Goal: Task Accomplishment & Management: Manage account settings

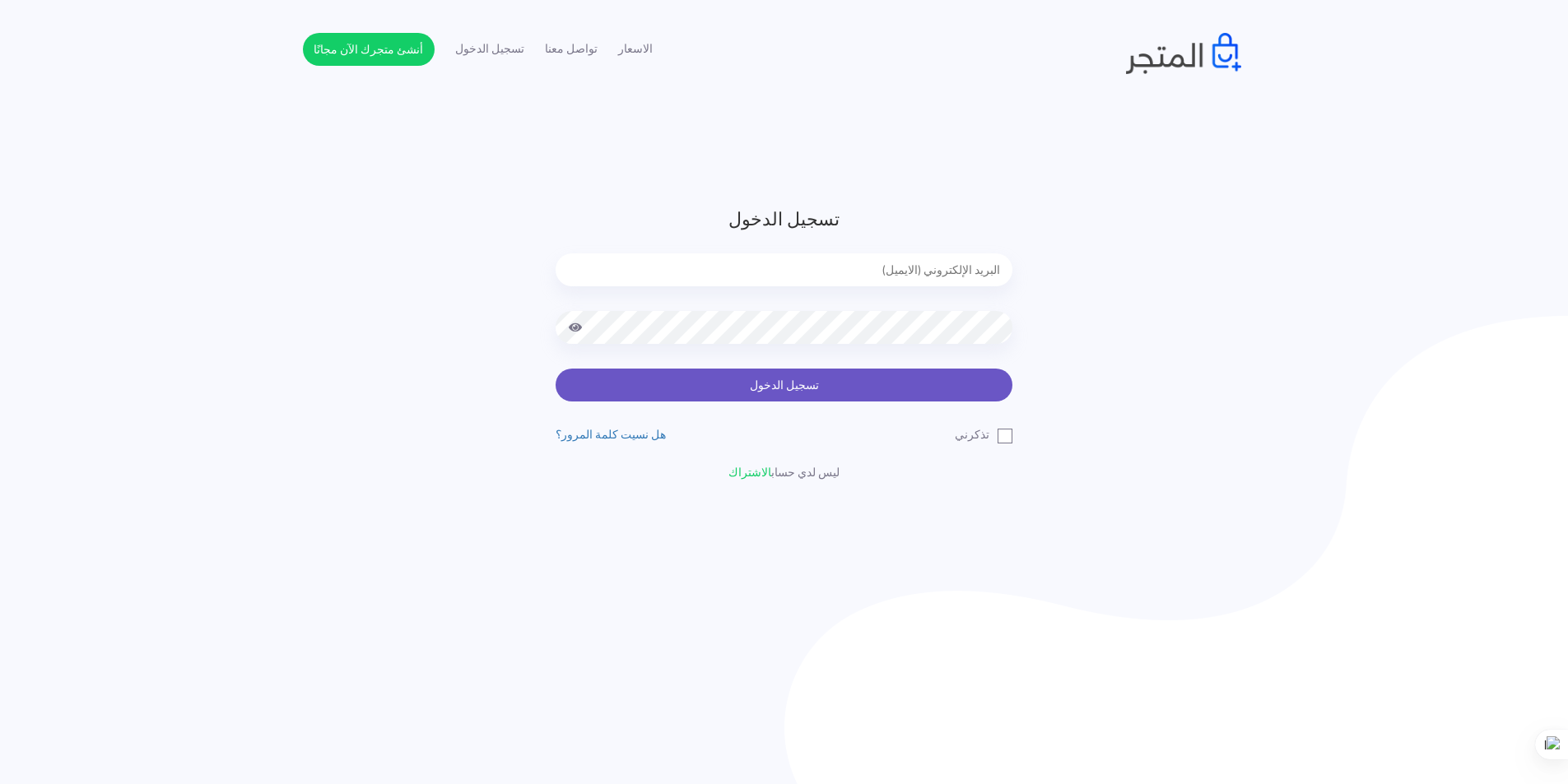
type input "[EMAIL_ADDRESS][DOMAIN_NAME]"
click at [901, 386] on button "تسجيل الدخول" at bounding box center [784, 385] width 457 height 33
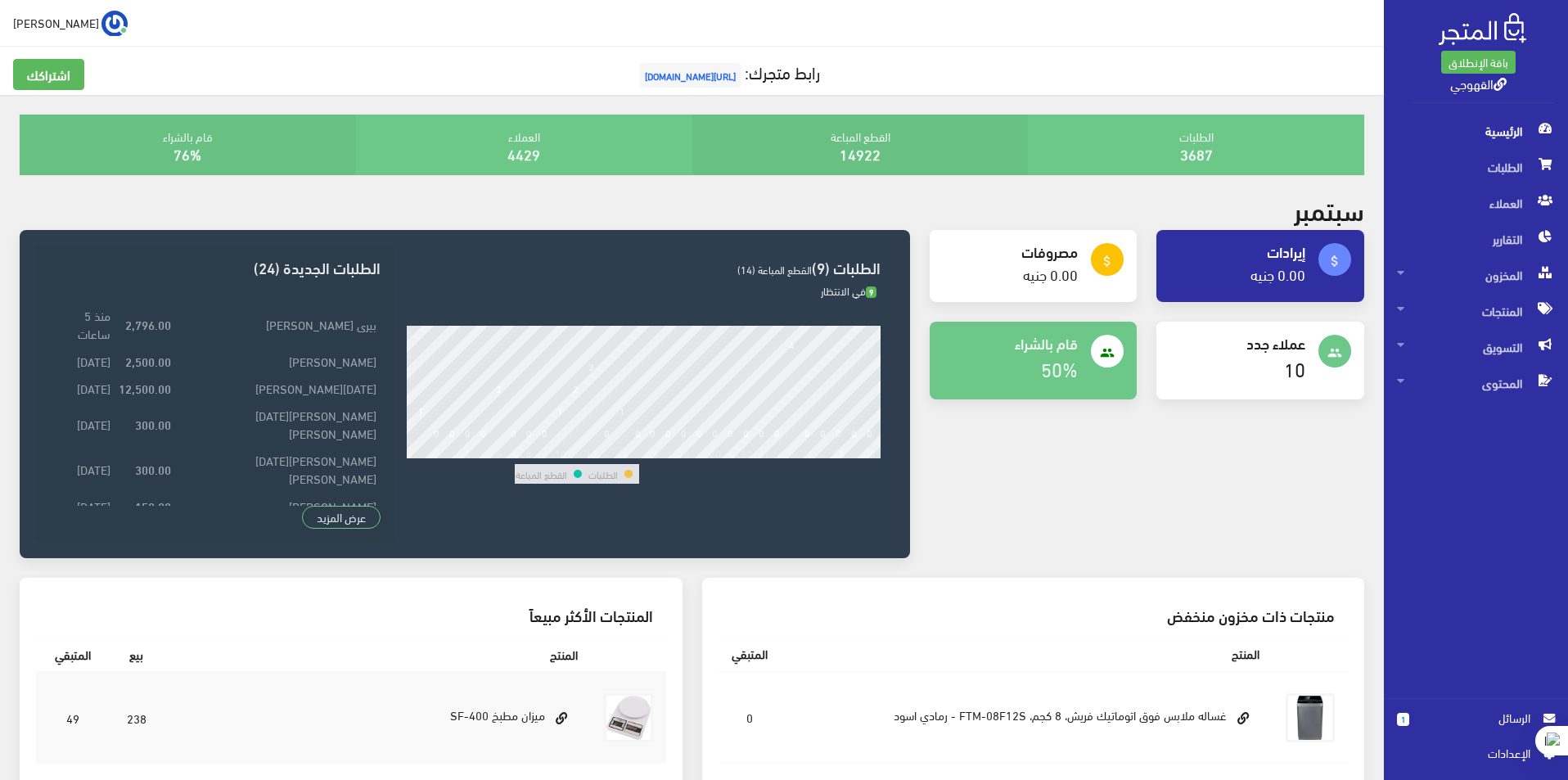
click at [1482, 713] on span "الرسائل" at bounding box center [1476, 718] width 108 height 18
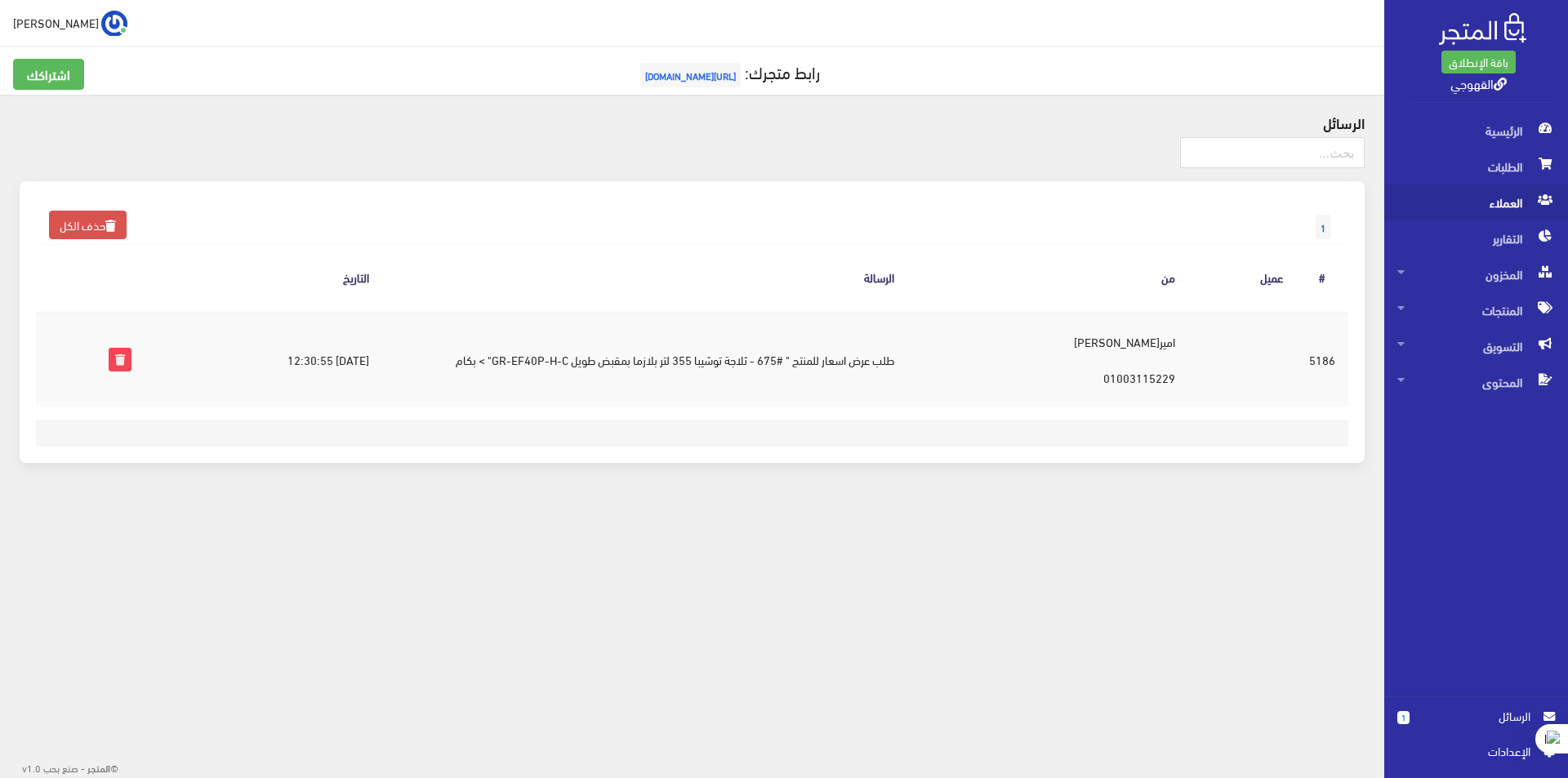
click at [1510, 205] on span "العملاء" at bounding box center [1477, 203] width 157 height 36
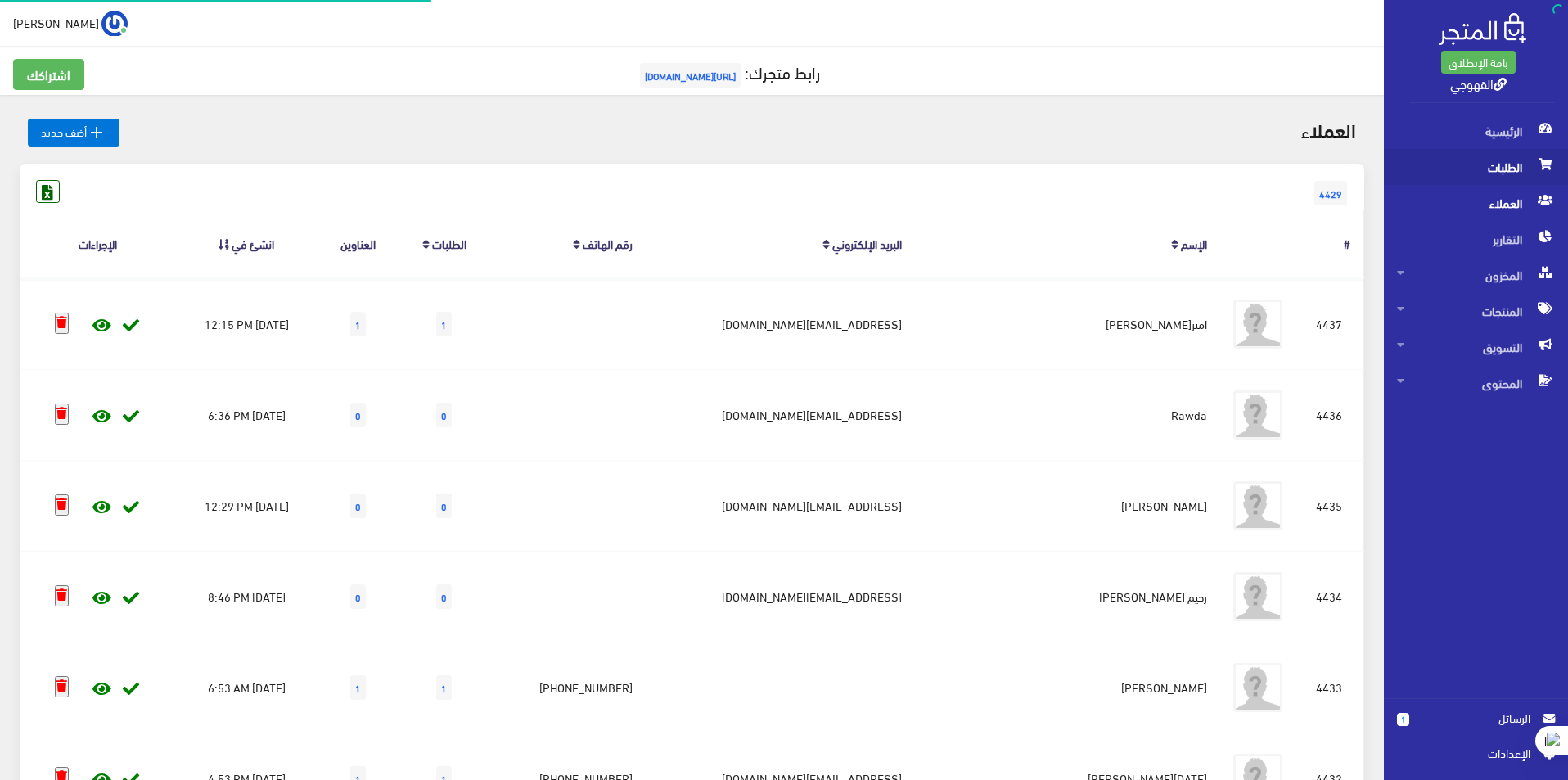
click at [1517, 165] on span "الطلبات" at bounding box center [1475, 167] width 158 height 36
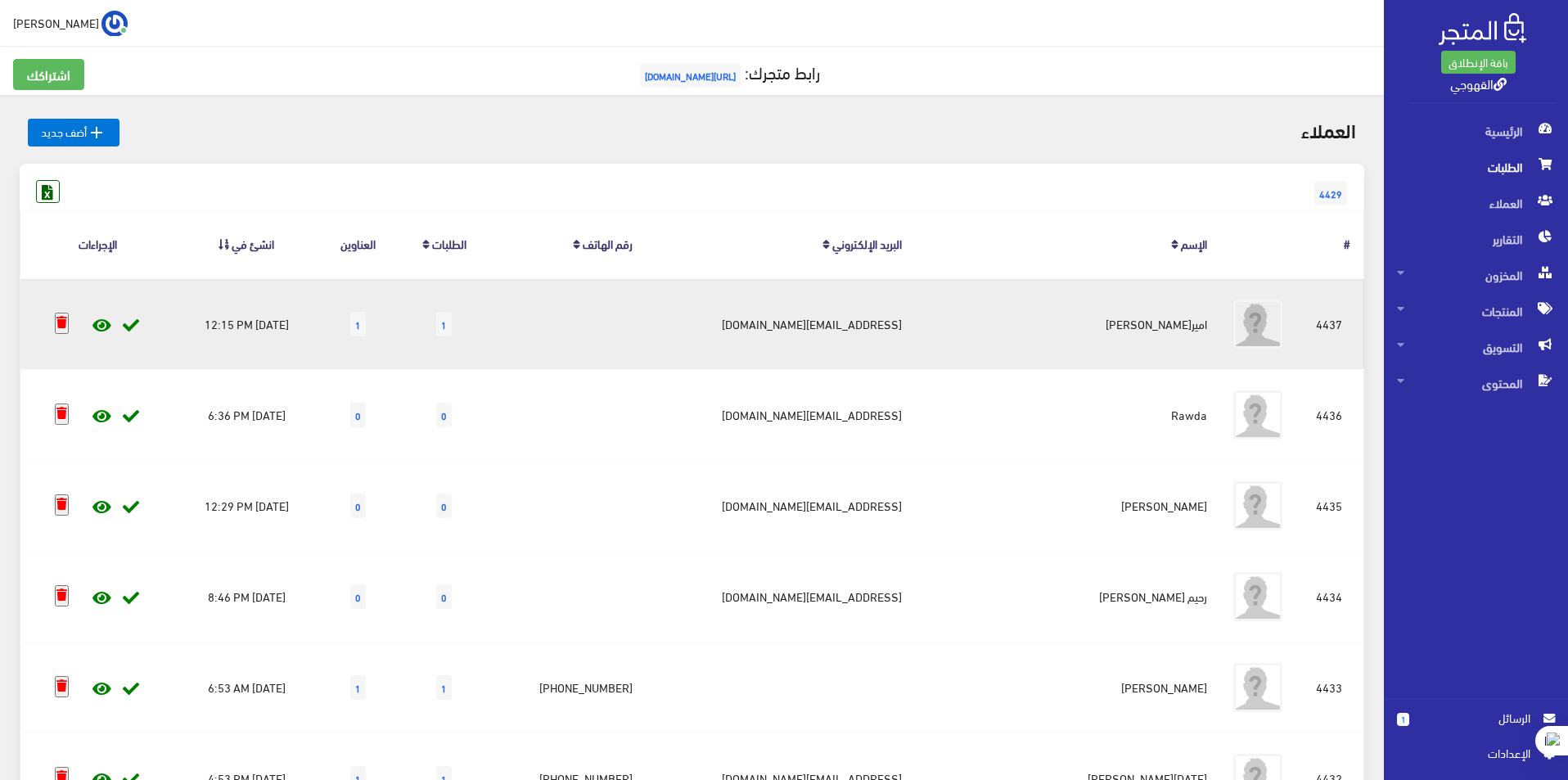
click at [1180, 331] on td "اميره احمد نصار amiranassar1986@gmail.com 1 الطلبات" at bounding box center [1067, 323] width 306 height 92
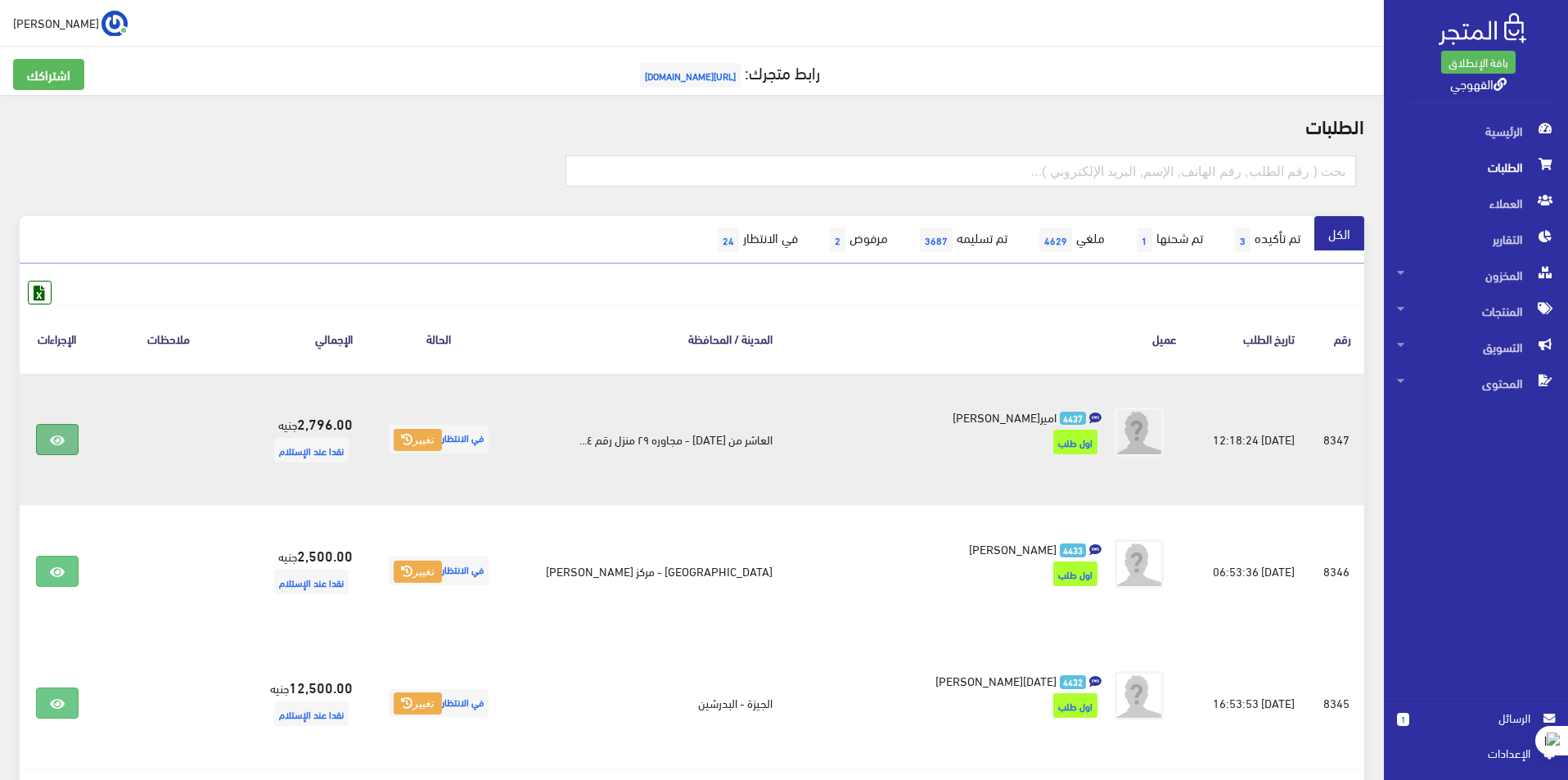
click at [49, 451] on link at bounding box center [57, 440] width 42 height 32
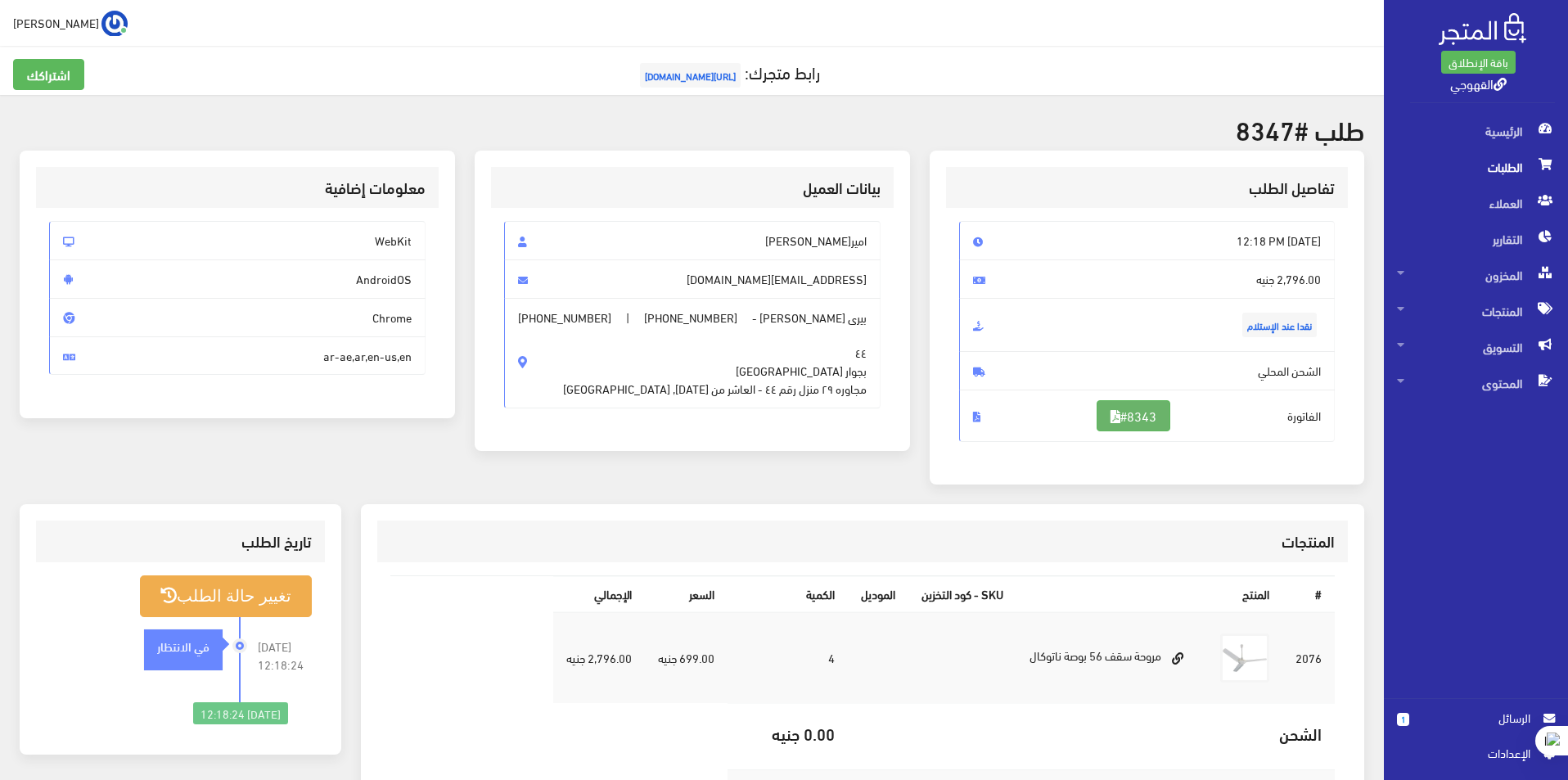
click at [1135, 403] on link "#8343" at bounding box center [1133, 416] width 74 height 32
click at [1493, 709] on span "الرسائل" at bounding box center [1476, 718] width 108 height 18
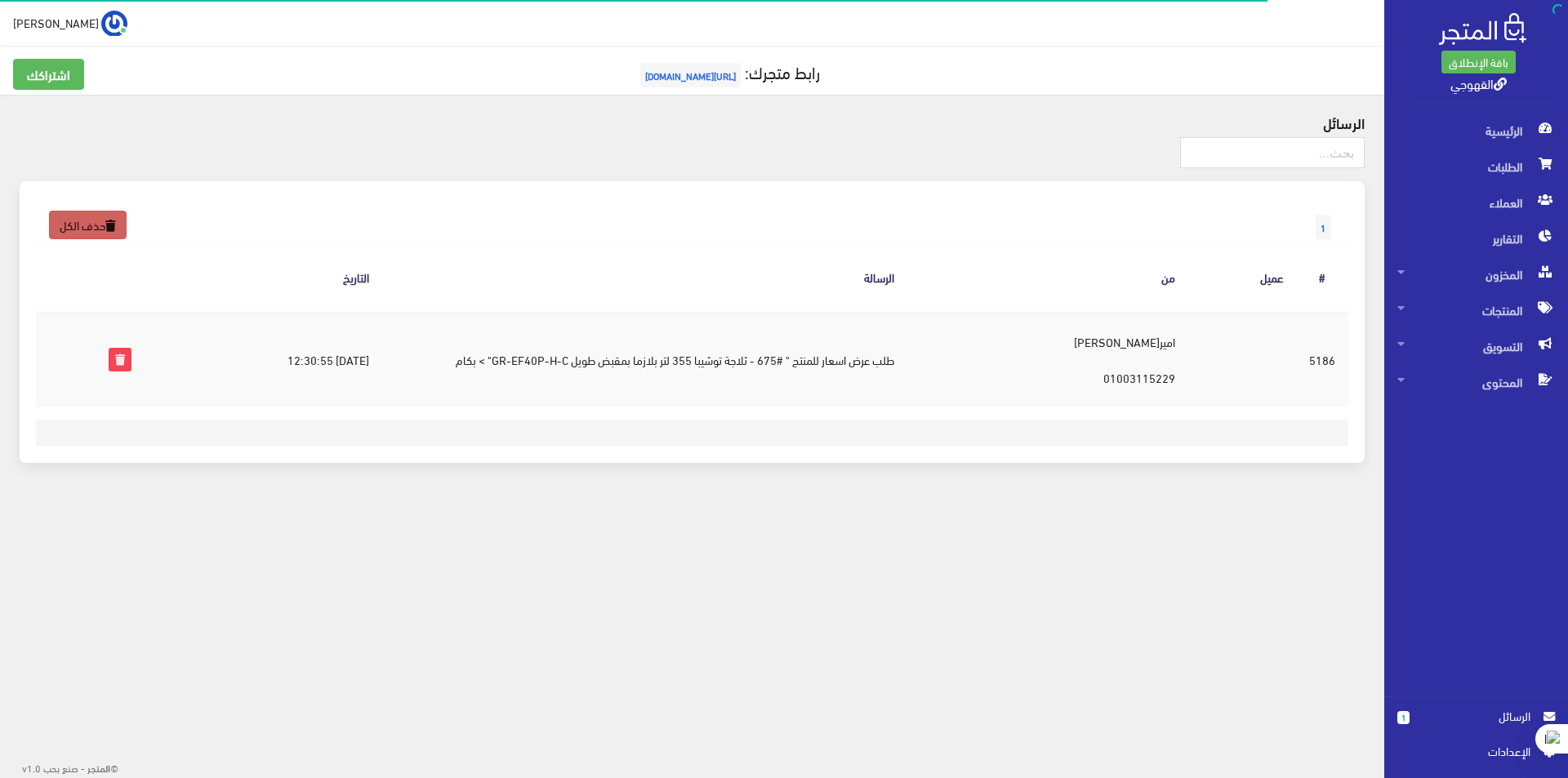
click at [90, 238] on link "حذف الكل" at bounding box center [88, 224] width 78 height 29
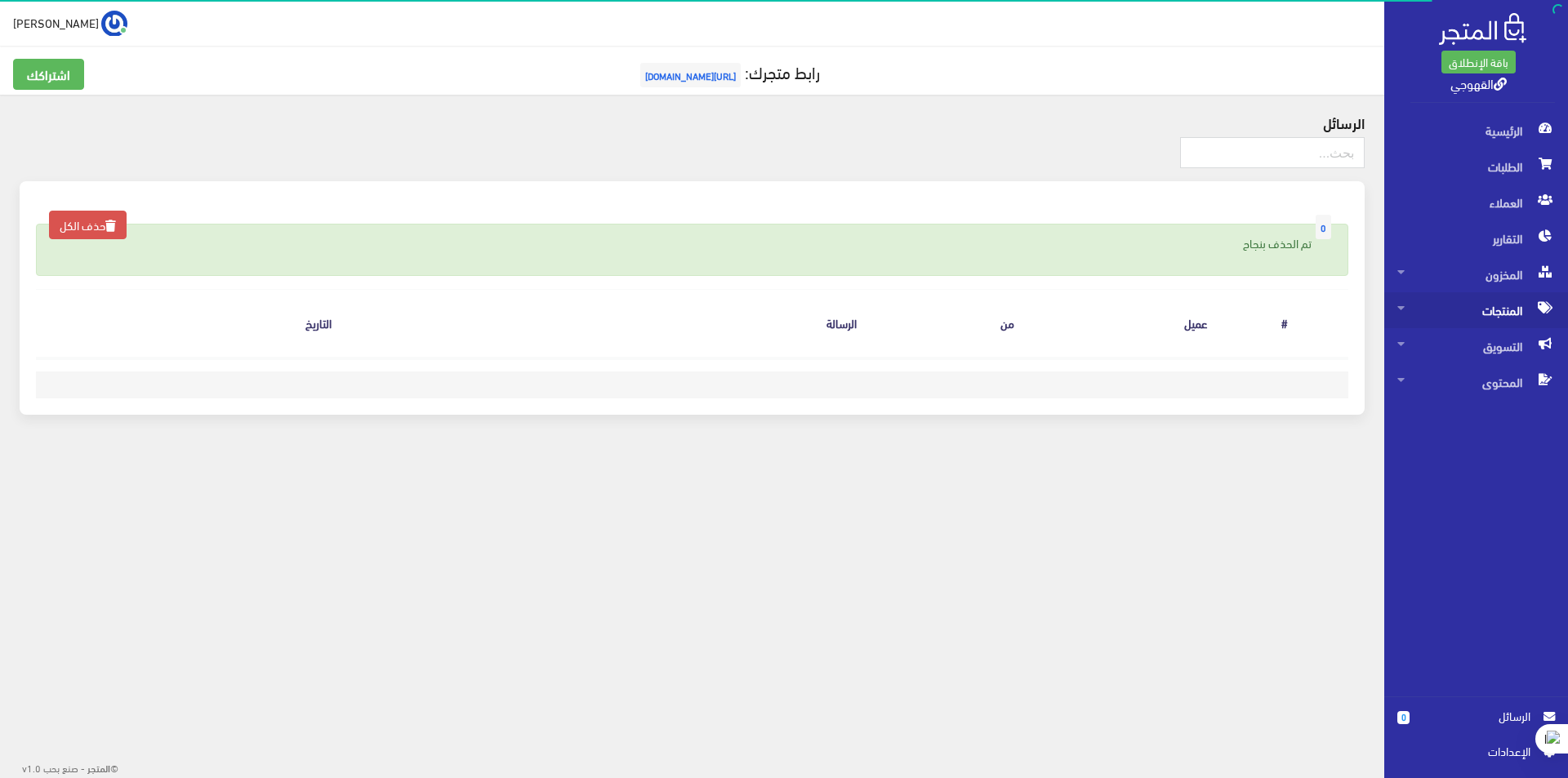
click at [1503, 326] on span "المنتجات" at bounding box center [1477, 310] width 157 height 36
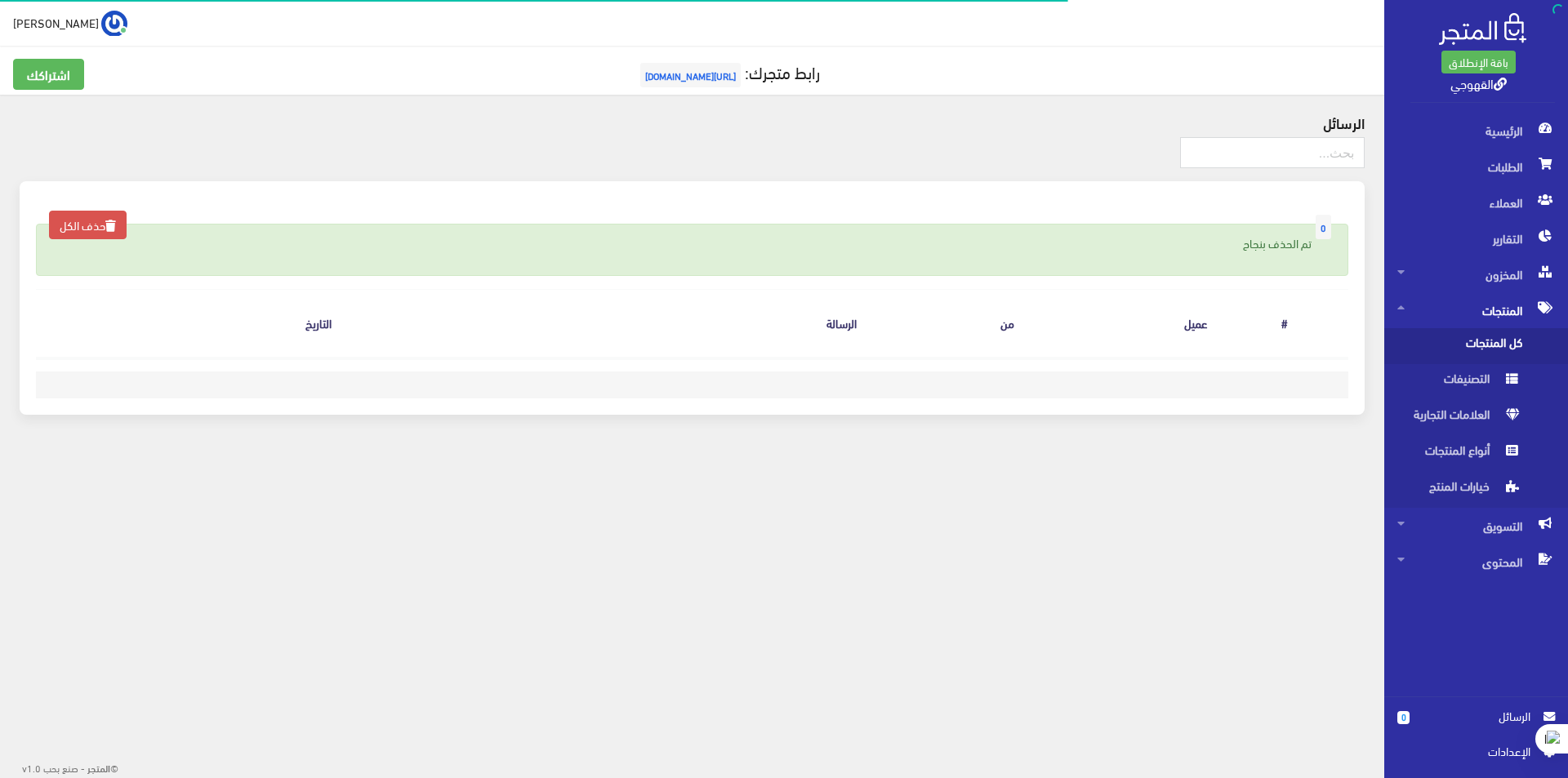
click at [1499, 349] on span "كل المنتجات" at bounding box center [1460, 346] width 124 height 36
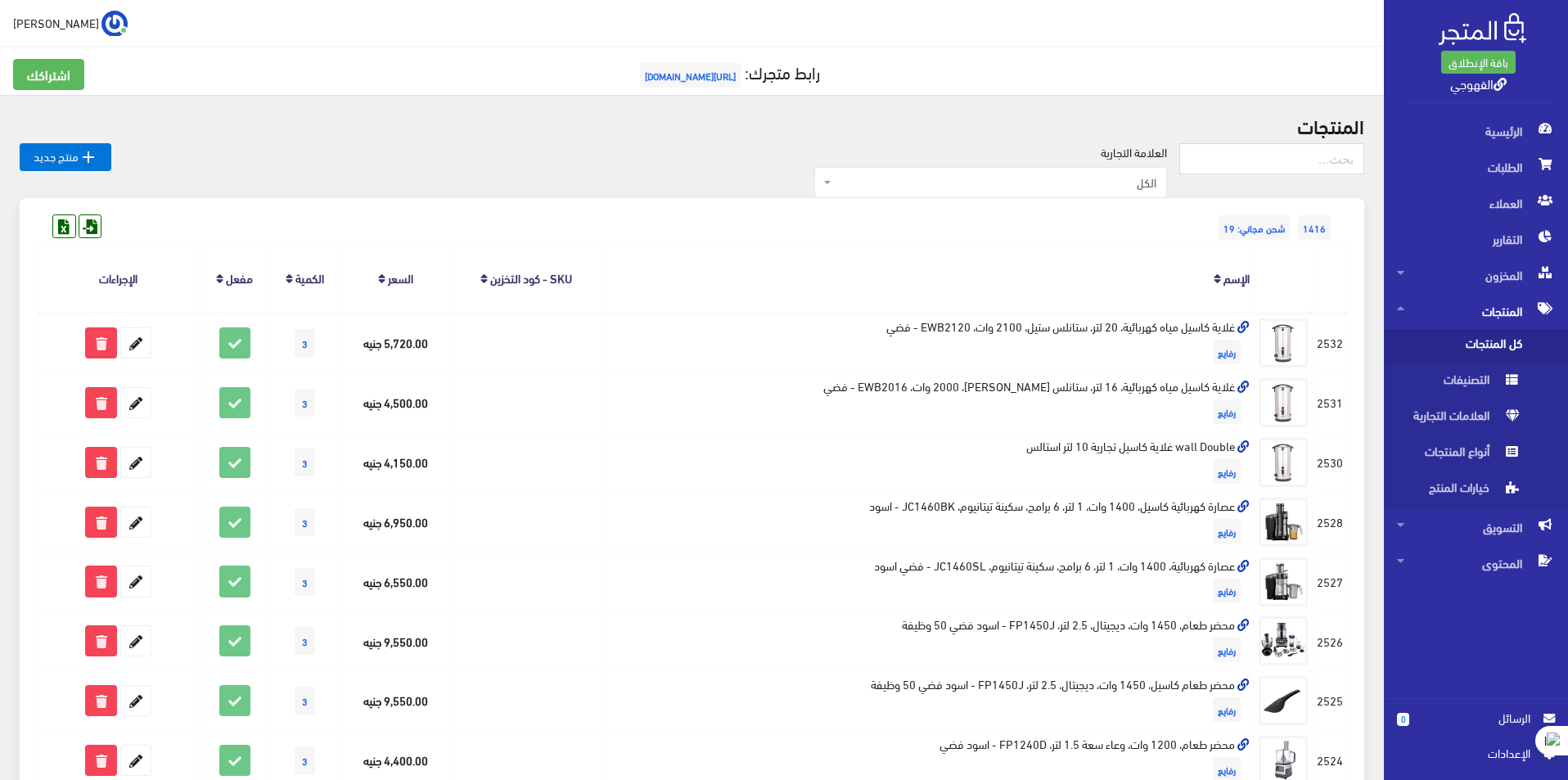
click at [1152, 191] on span "الكل" at bounding box center [990, 182] width 353 height 32
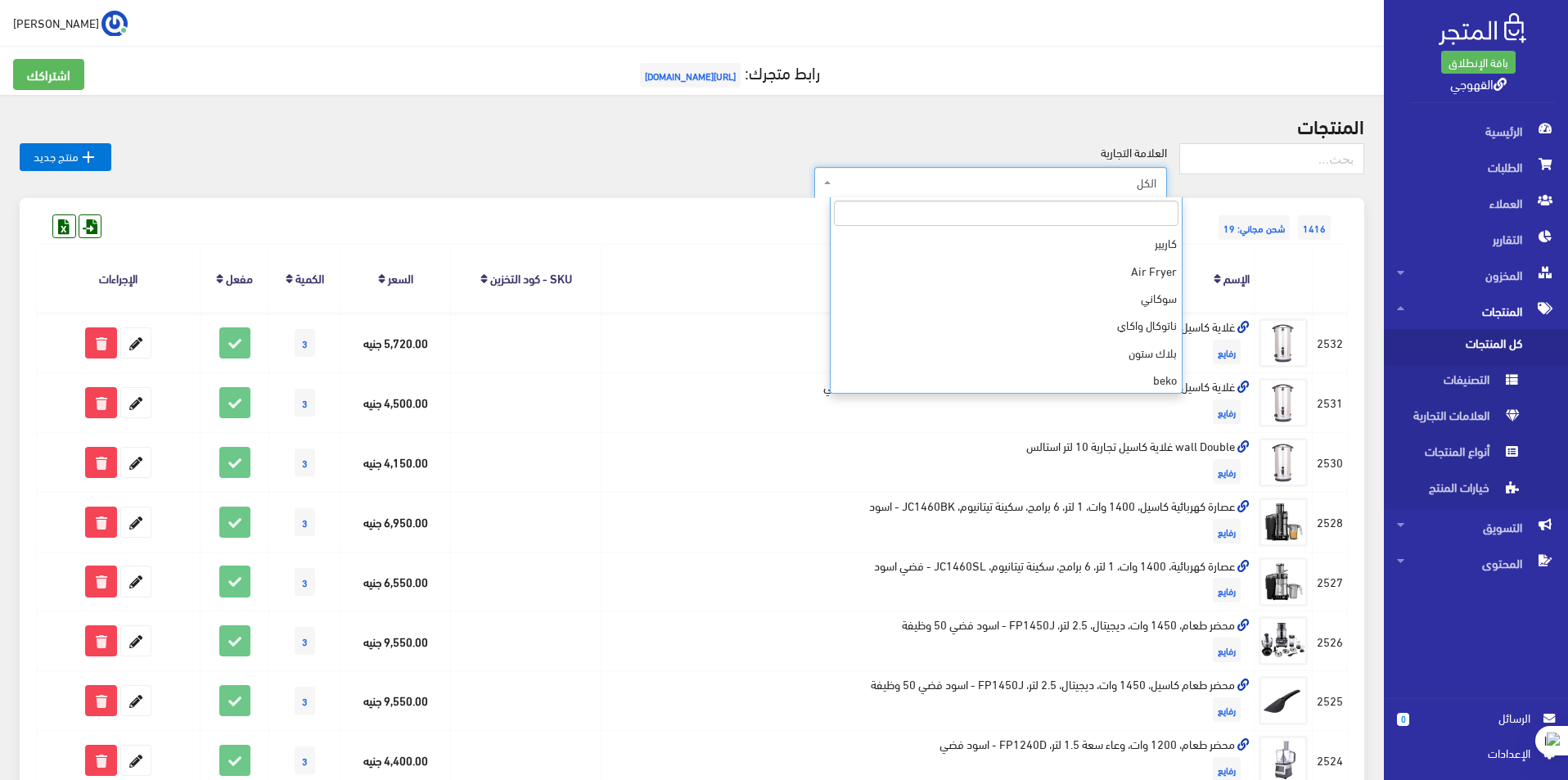
scroll to position [464, 0]
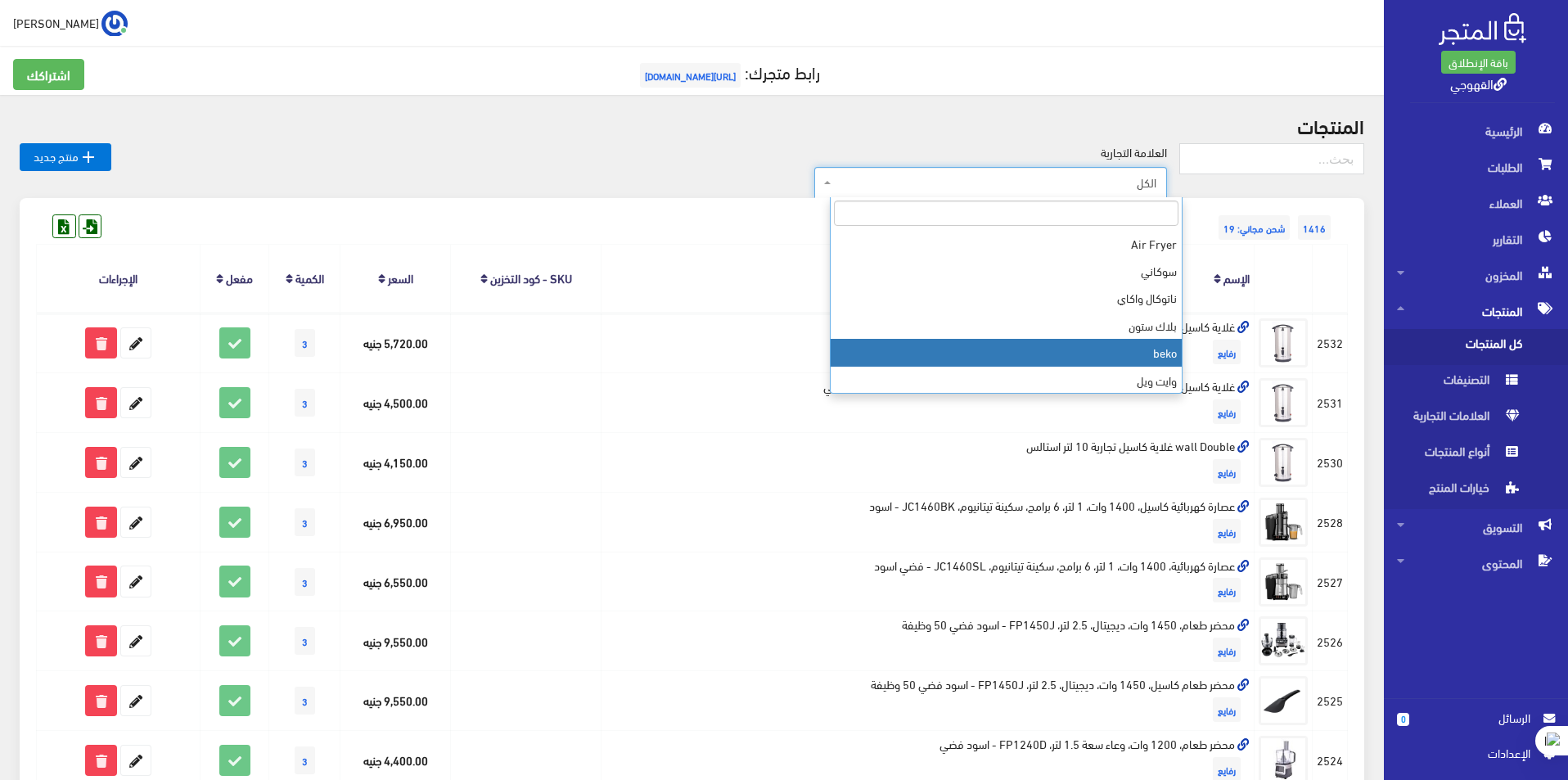
select select "https://account.almatjar.store/products?brand=111"
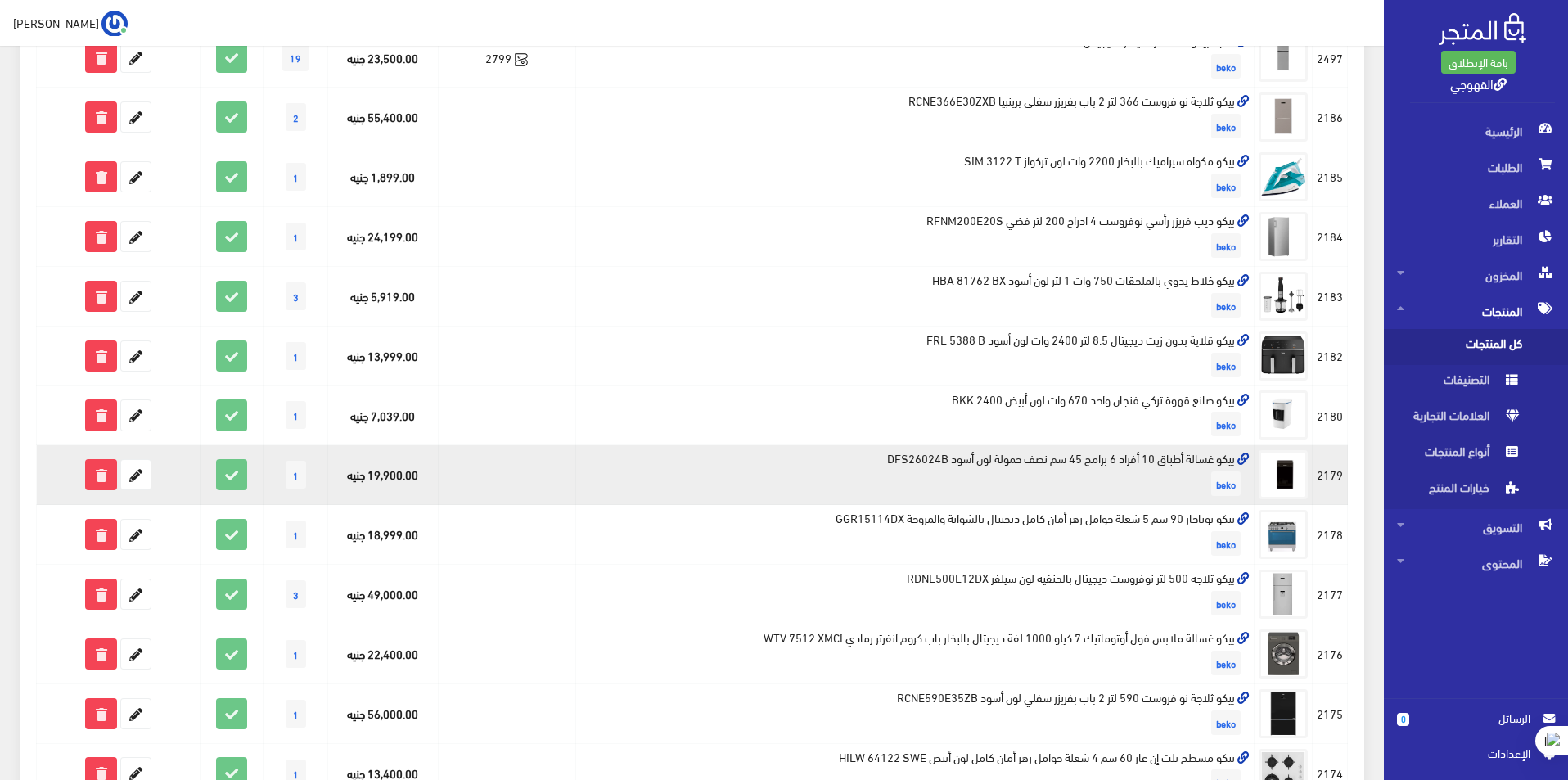
scroll to position [737, 0]
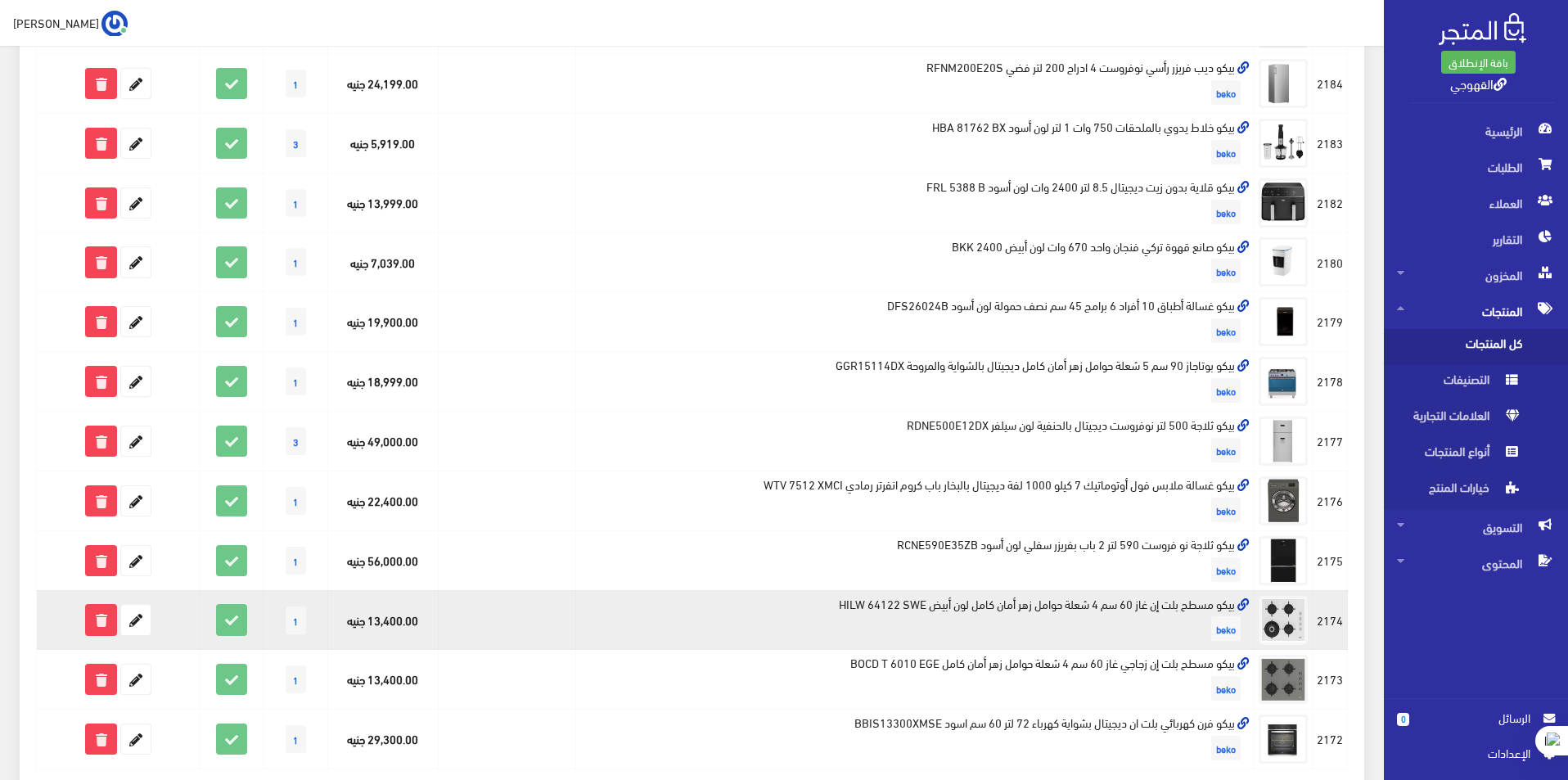
click at [1024, 603] on td "بيكو مسطح بلت إن غاز 60 سم 4 شعلة حوامل زهر أمان كامل لون أبيض HILW 64122 SWE b…" at bounding box center [916, 620] width 678 height 60
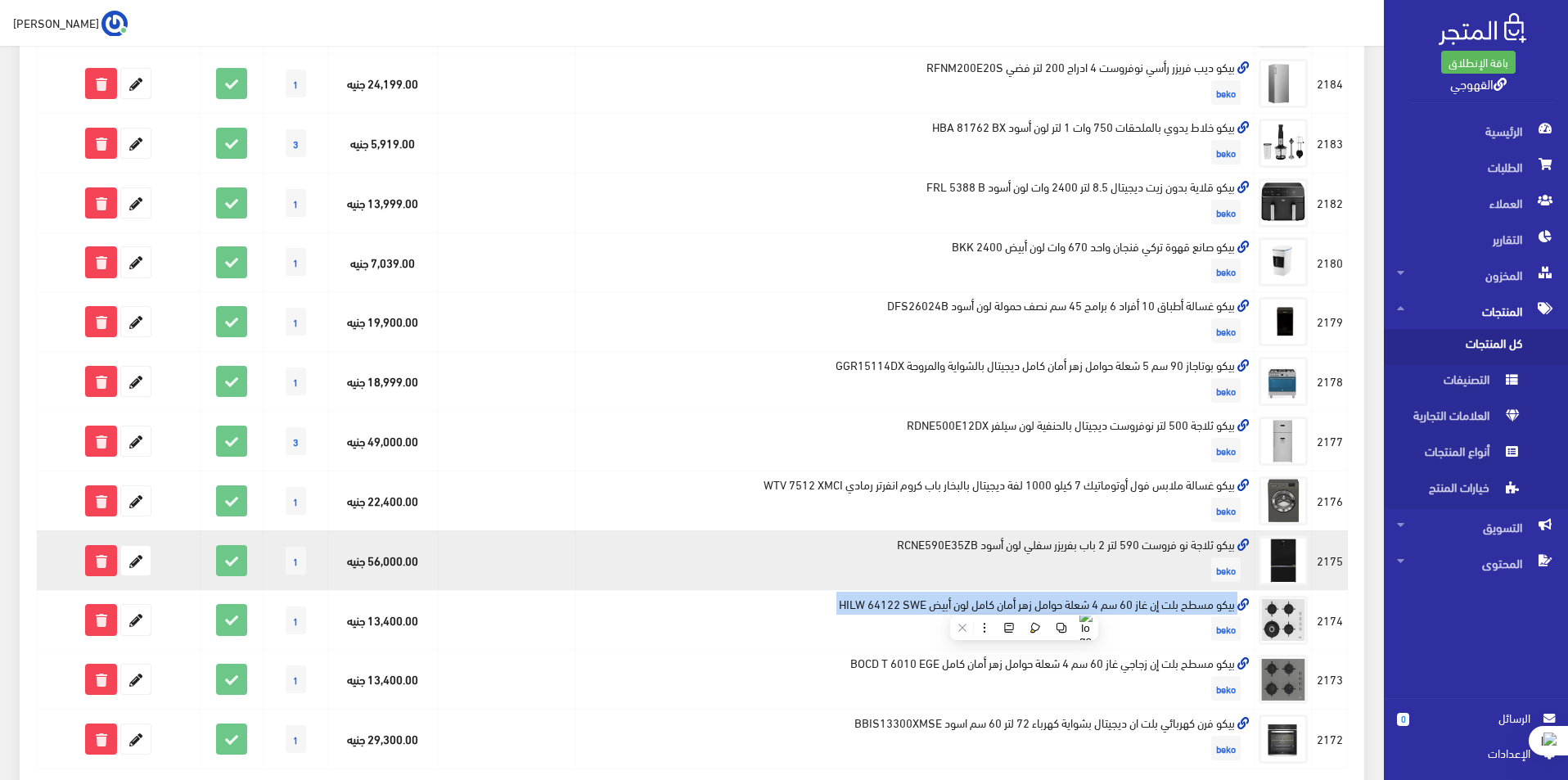
copy td "بيكو مسطح بلت إن غاز 60 سم 4 شعلة حوامل زهر أمان كامل لون أبيض HILW 64122 SWE"
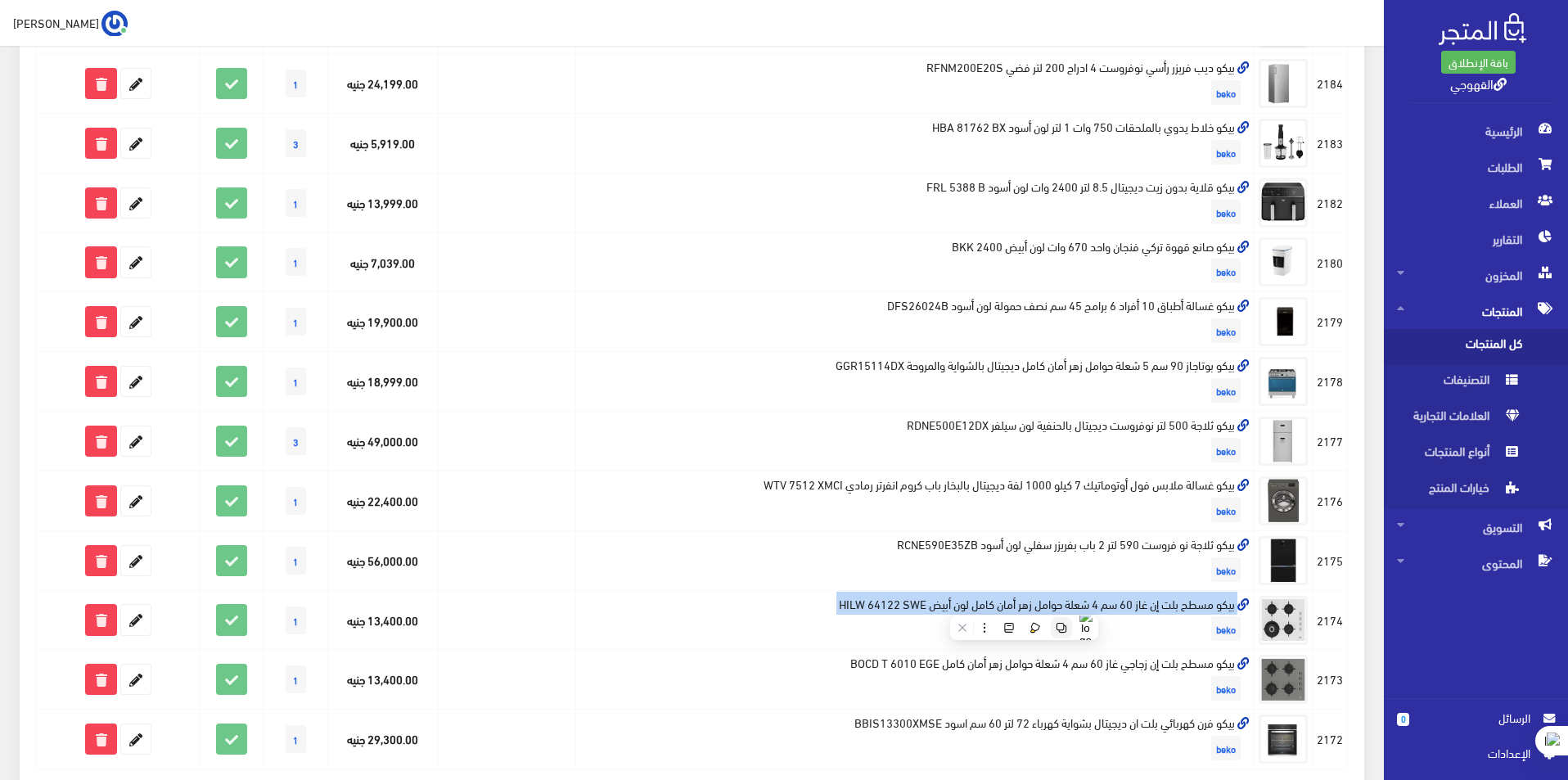
click at [1064, 625] on icon at bounding box center [1060, 628] width 10 height 10
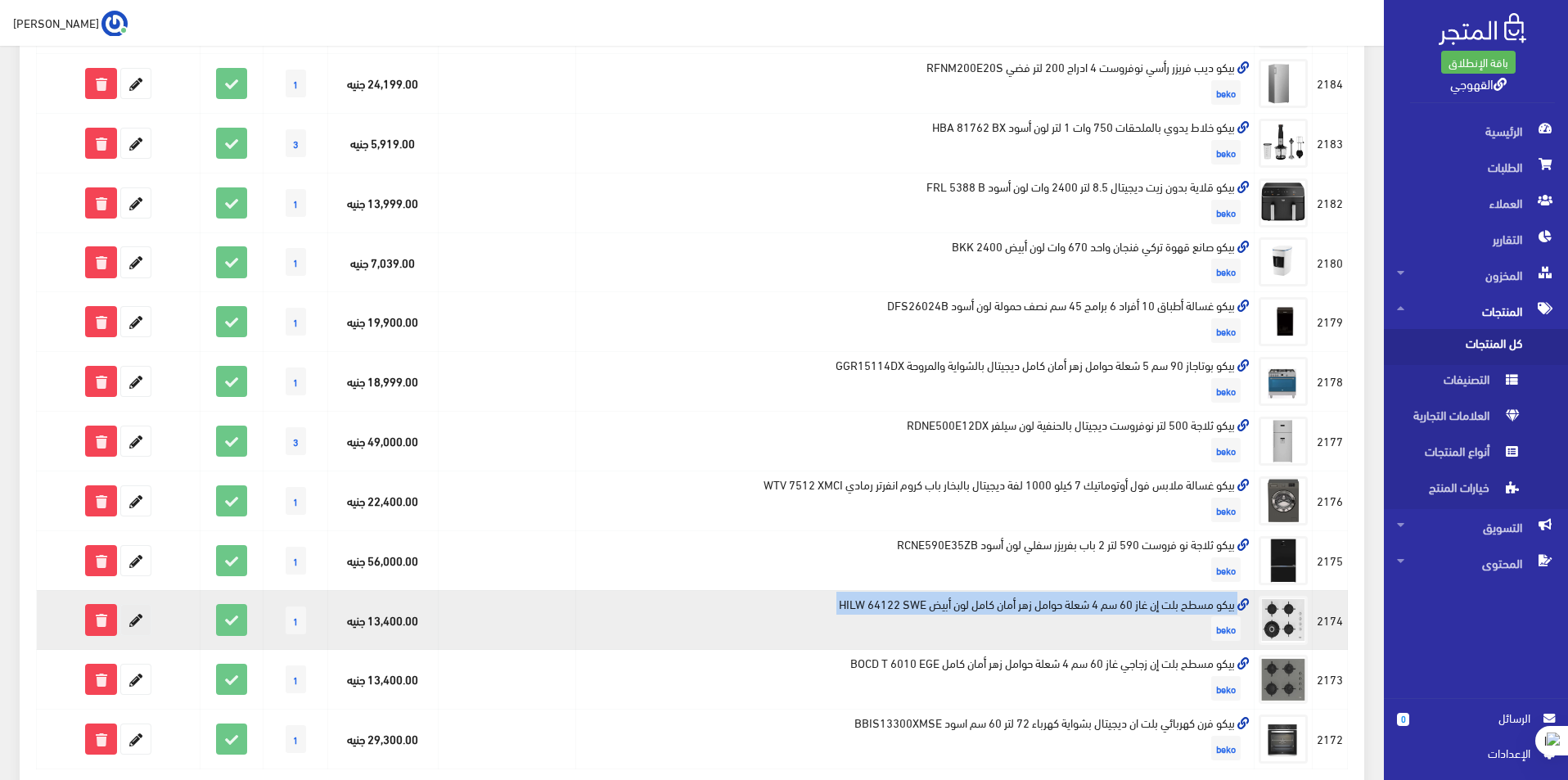
click at [131, 626] on icon at bounding box center [136, 620] width 30 height 30
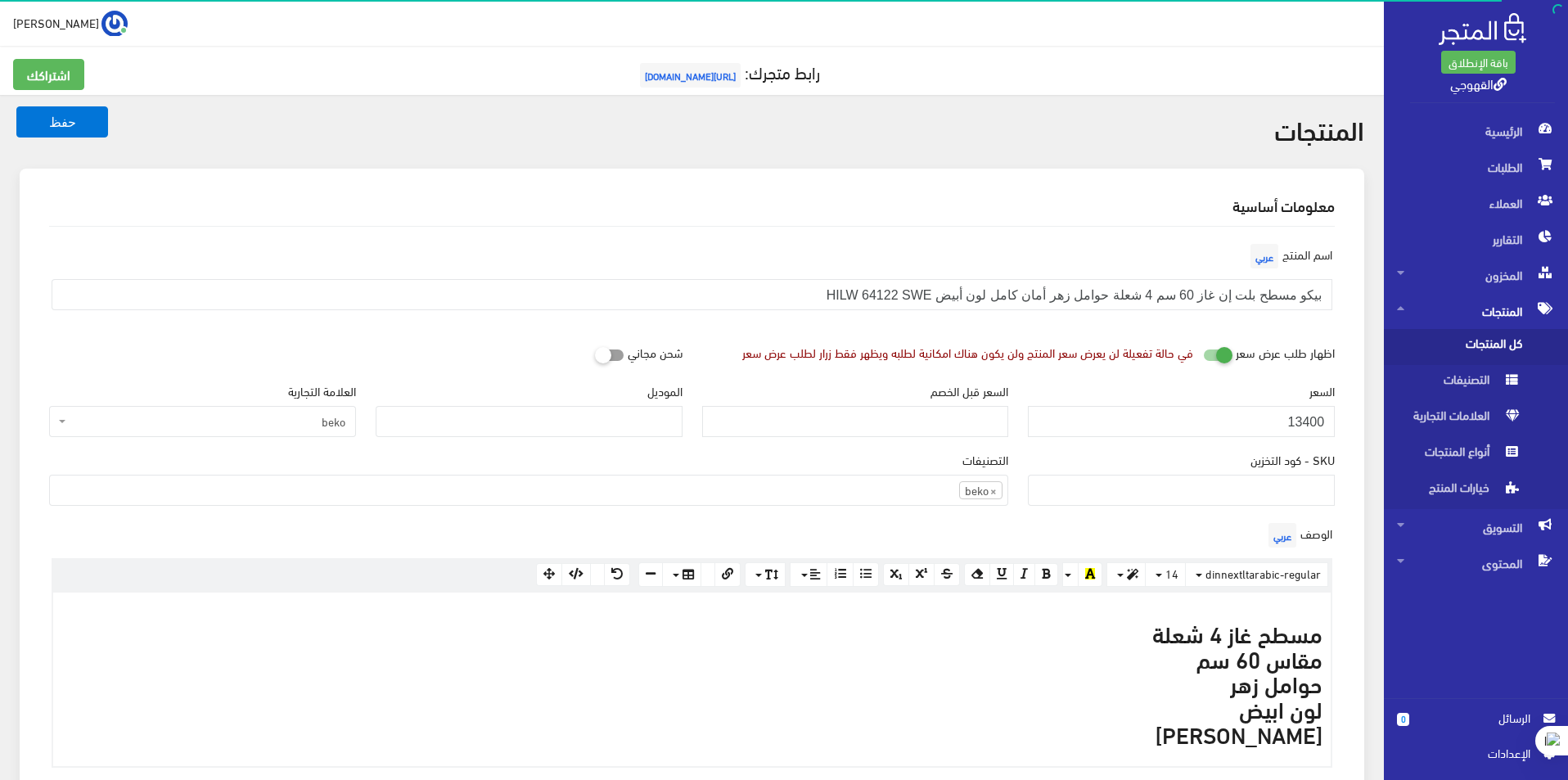
scroll to position [1130, 0]
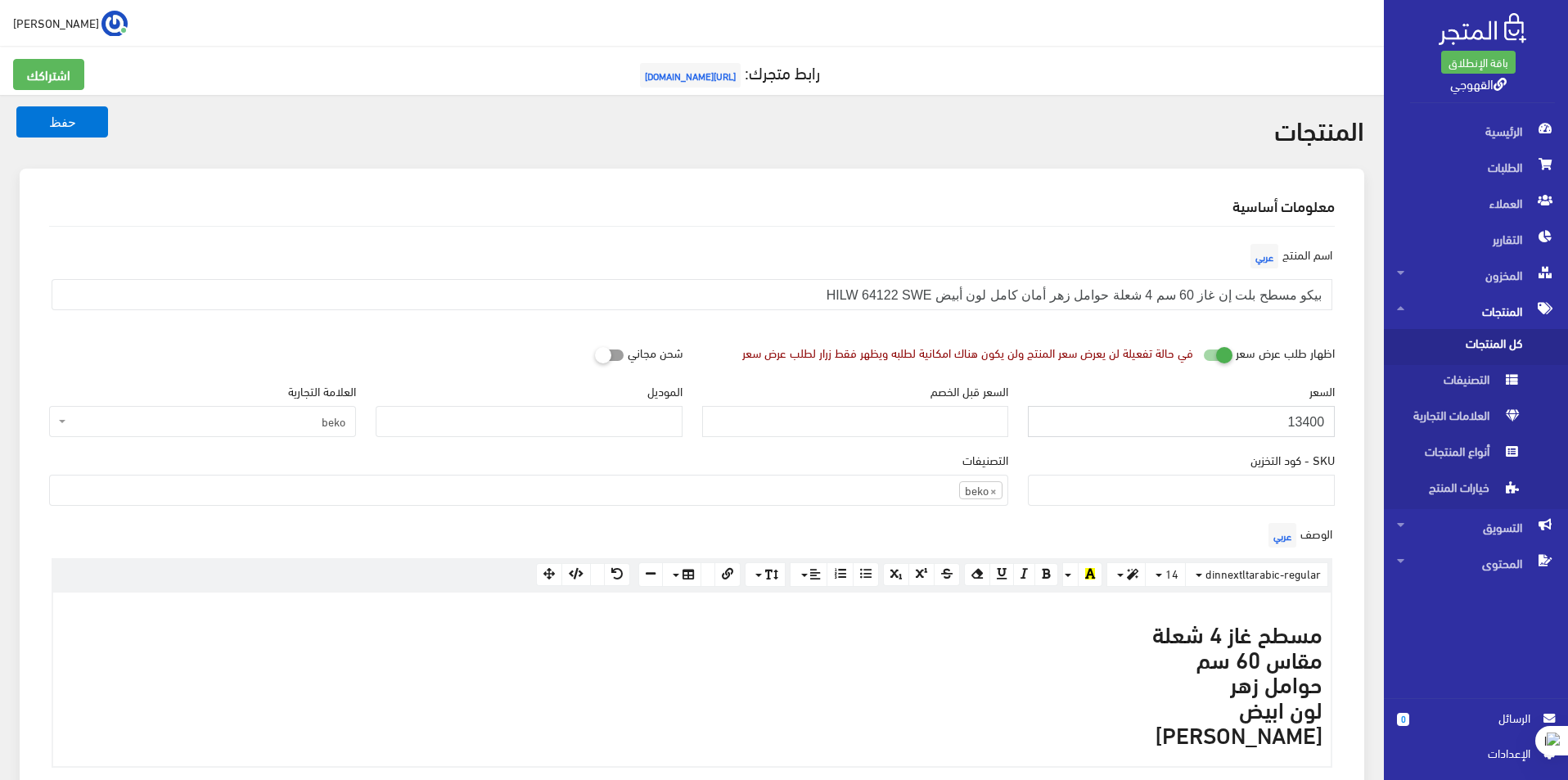
click at [1287, 415] on input "13400" at bounding box center [1181, 422] width 307 height 32
click at [1287, 416] on input "13400" at bounding box center [1181, 422] width 307 height 32
paste input "number"
type input "-1"
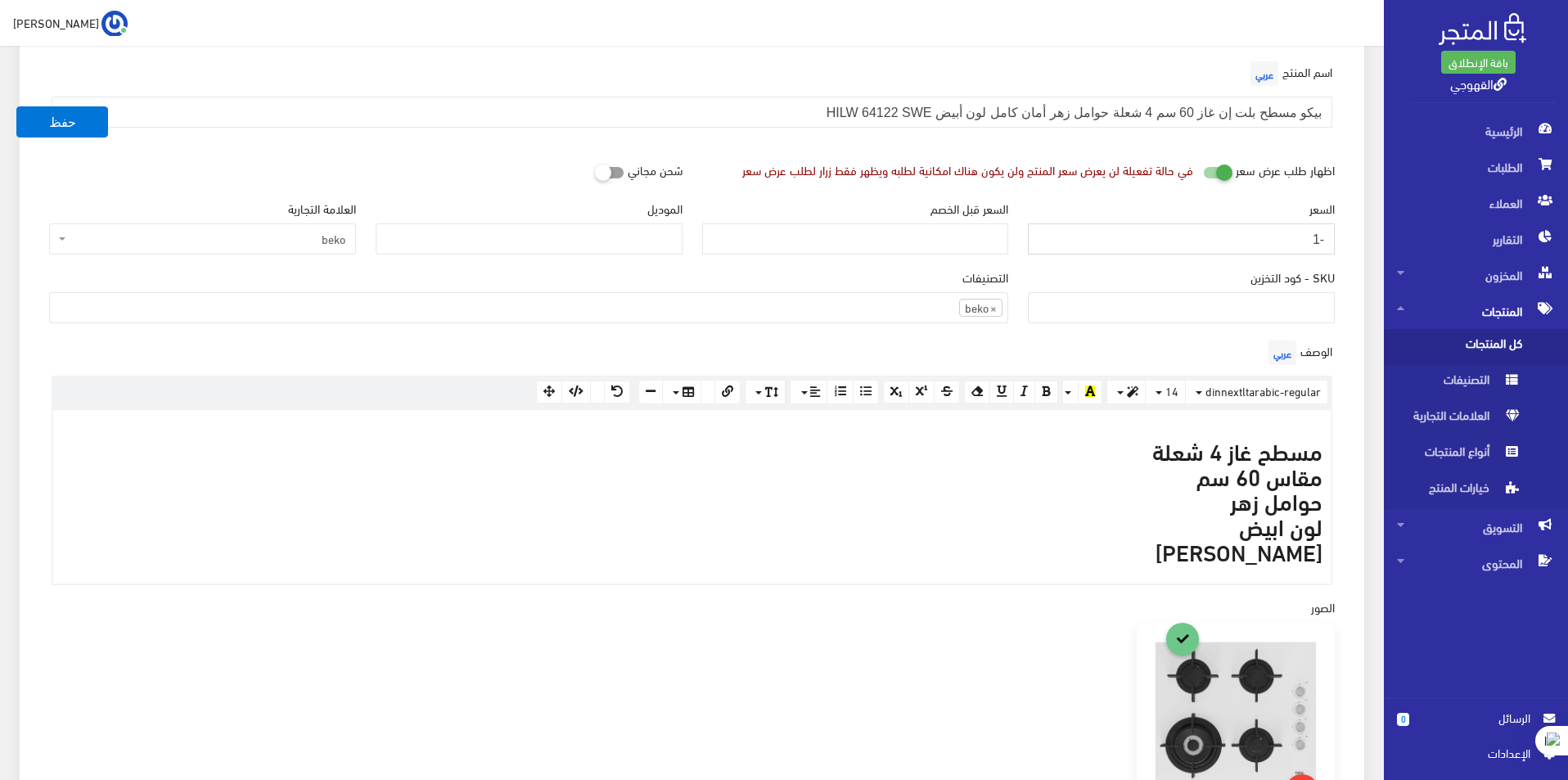
scroll to position [0, 0]
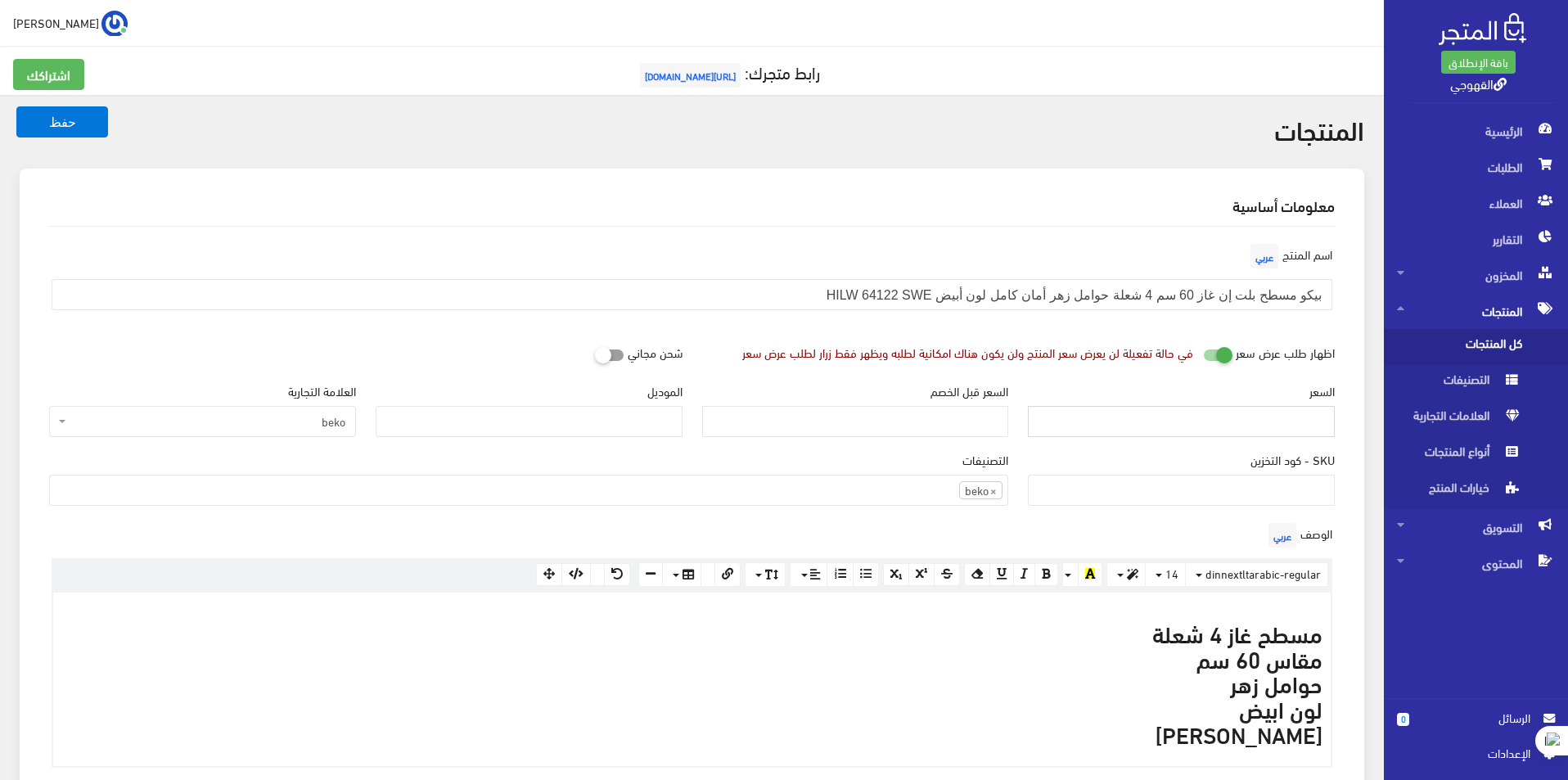
paste input "number"
click at [1297, 427] on input "السعر" at bounding box center [1181, 422] width 307 height 32
paste input "1"
click at [1301, 422] on input "السعر" at bounding box center [1181, 422] width 307 height 32
type input "12699"
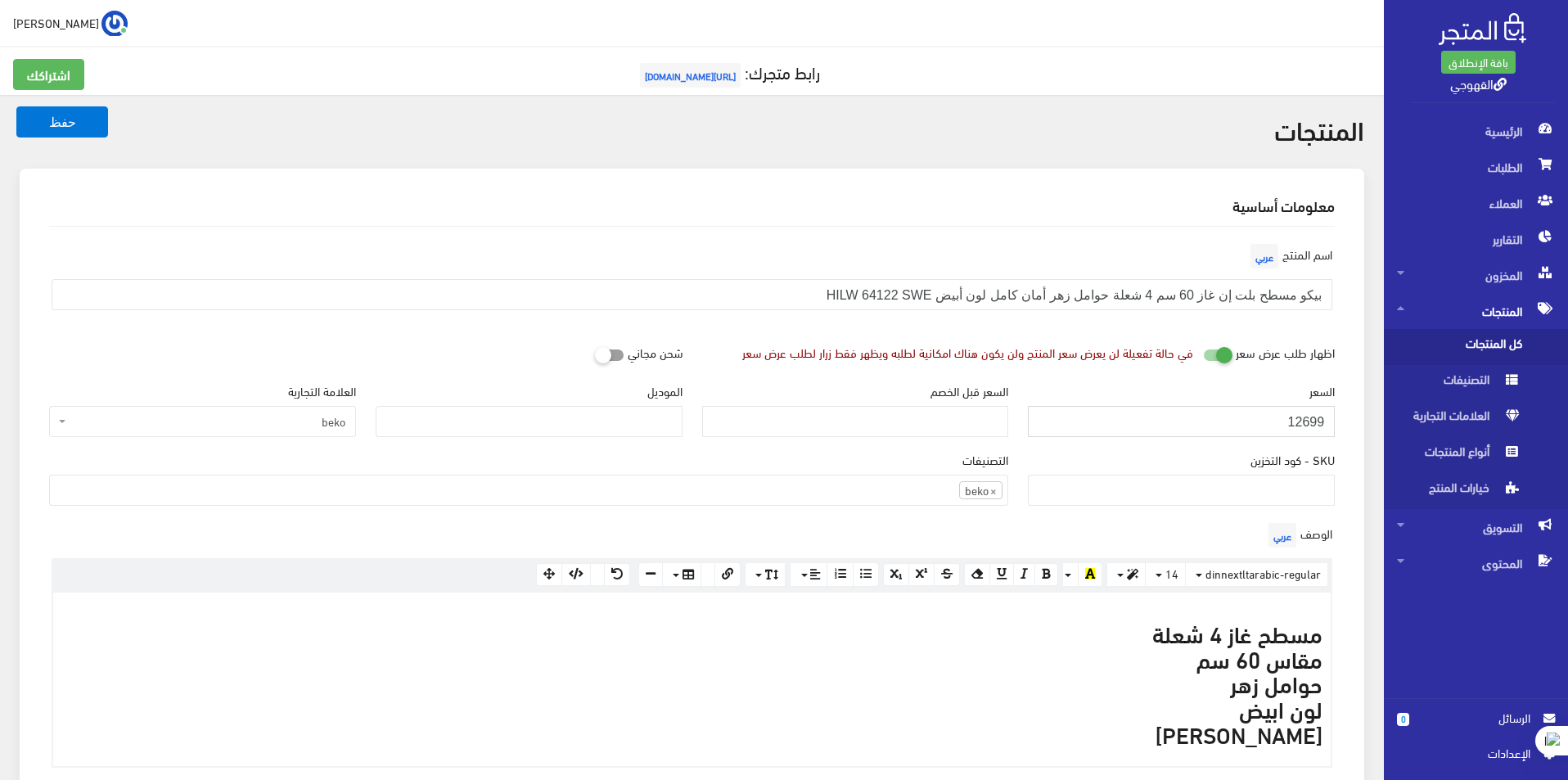
click at [17, 106] on button "حفظ" at bounding box center [62, 122] width 92 height 32
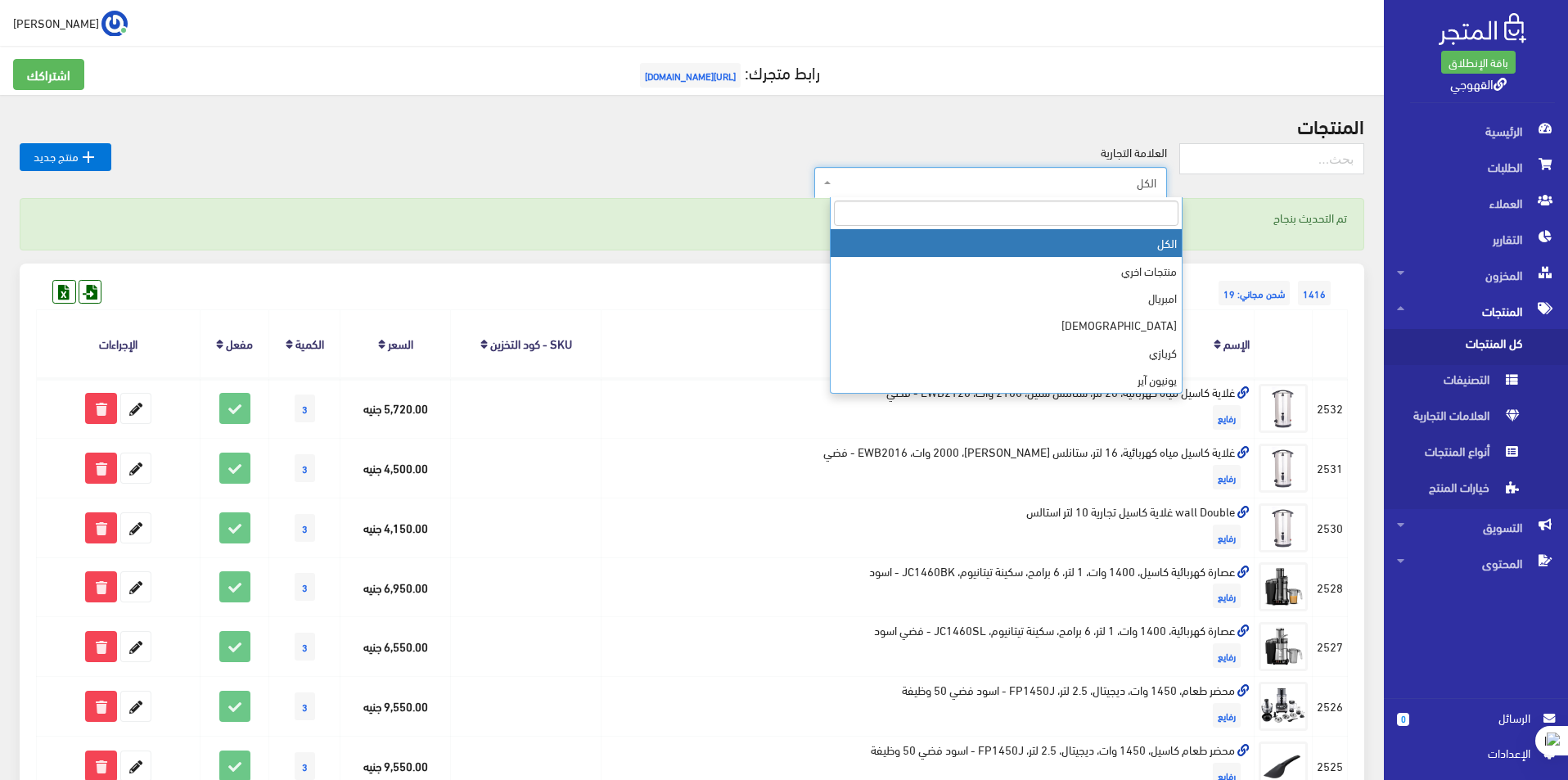
click at [1137, 191] on span "الكل" at bounding box center [990, 182] width 353 height 32
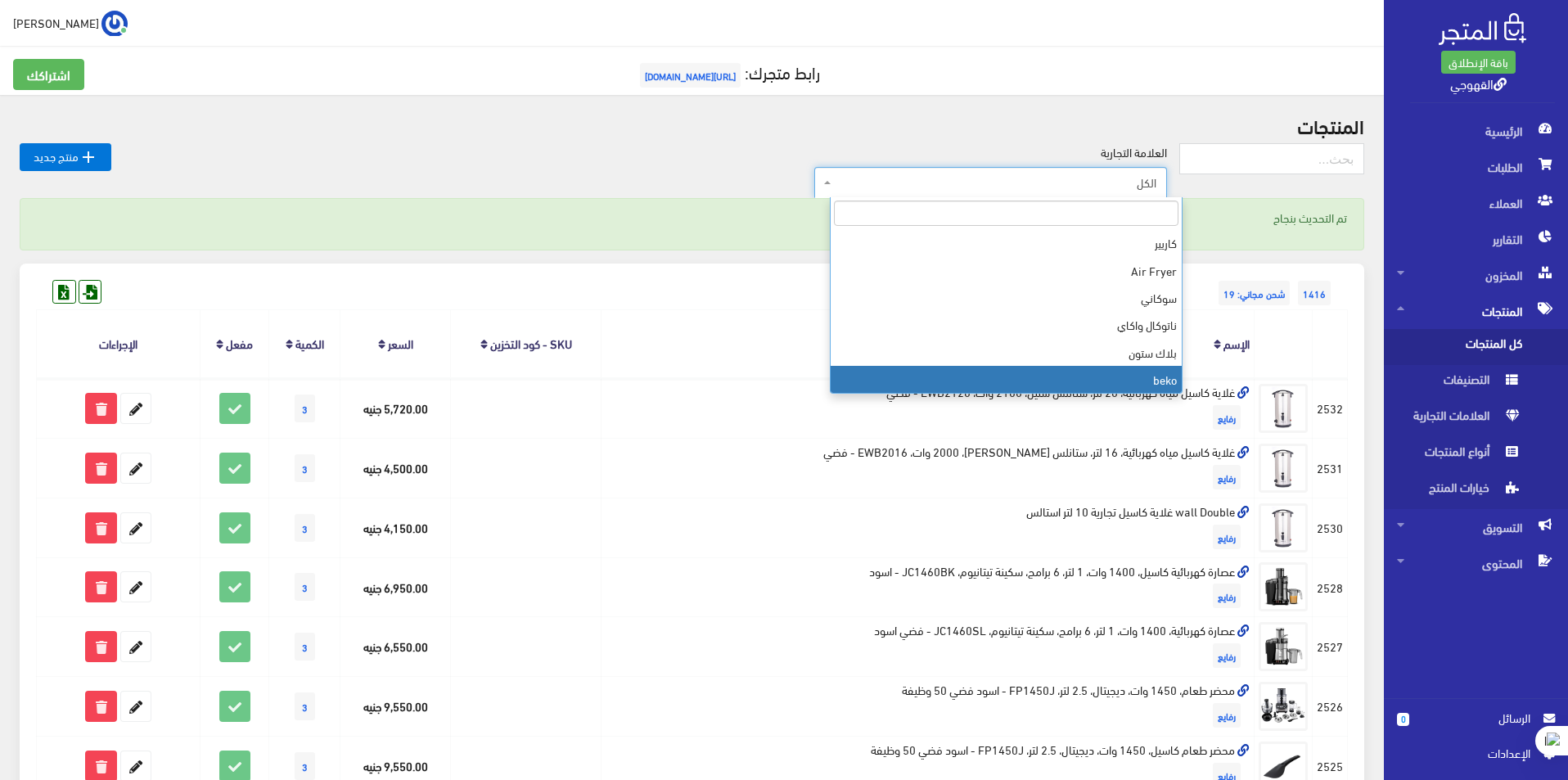
scroll to position [464, 0]
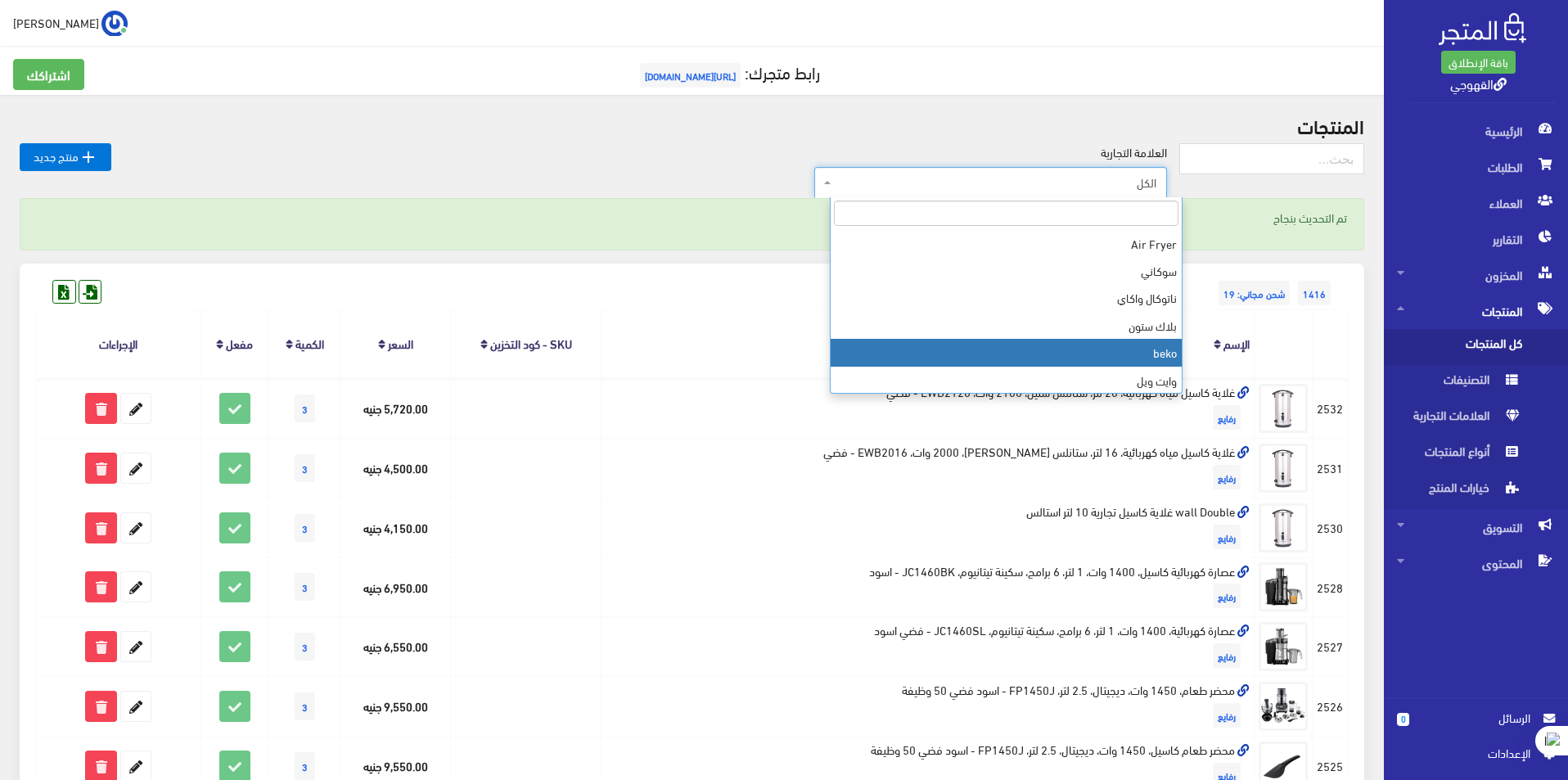
select select "[URL][DOMAIN_NAME]"
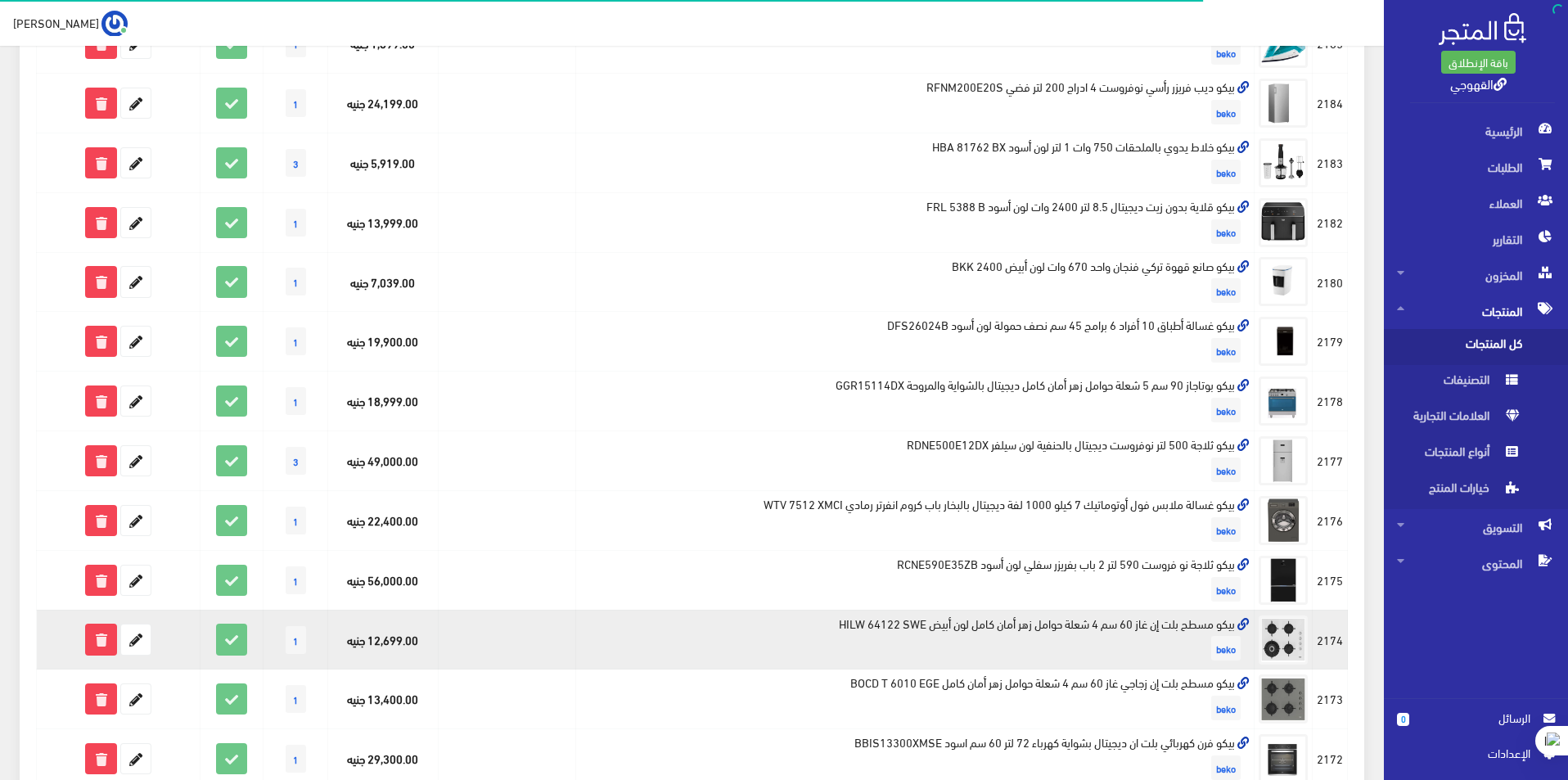
scroll to position [818, 0]
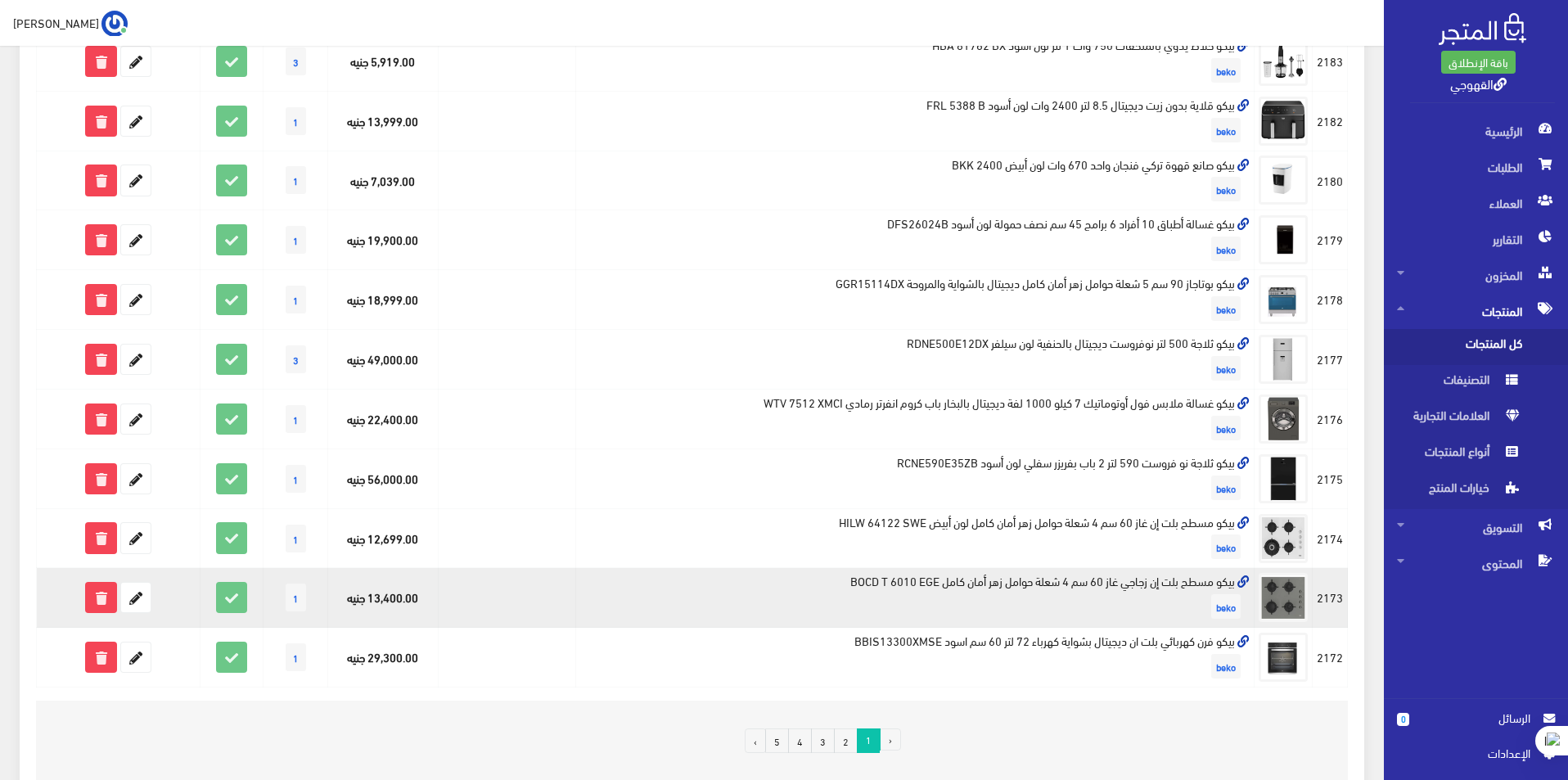
click at [1131, 591] on td "بيكو مسطح بلت إن زجاجي غاز 60 سم 4 شعلة حوامل زهر أمان كامل BOCD T 6010 EGE beko" at bounding box center [916, 598] width 678 height 60
click at [1131, 580] on td "بيكو مسطح بلت إن زجاجي غاز 60 سم 4 شعلة حوامل زهر أمان كامل BOCD T 6010 EGE beko" at bounding box center [916, 598] width 678 height 60
click at [1131, 579] on td "بيكو مسطح بلت إن زجاجي غاز 60 سم 4 شعلة حوامل زهر أمان كامل BOCD T 6010 EGE beko" at bounding box center [916, 598] width 678 height 60
copy td "بيكو مسطح بلت إن زجاجي غاز 60 سم 4 شعلة حوامل زهر أمان كامل BOCD T 6010 EGE"
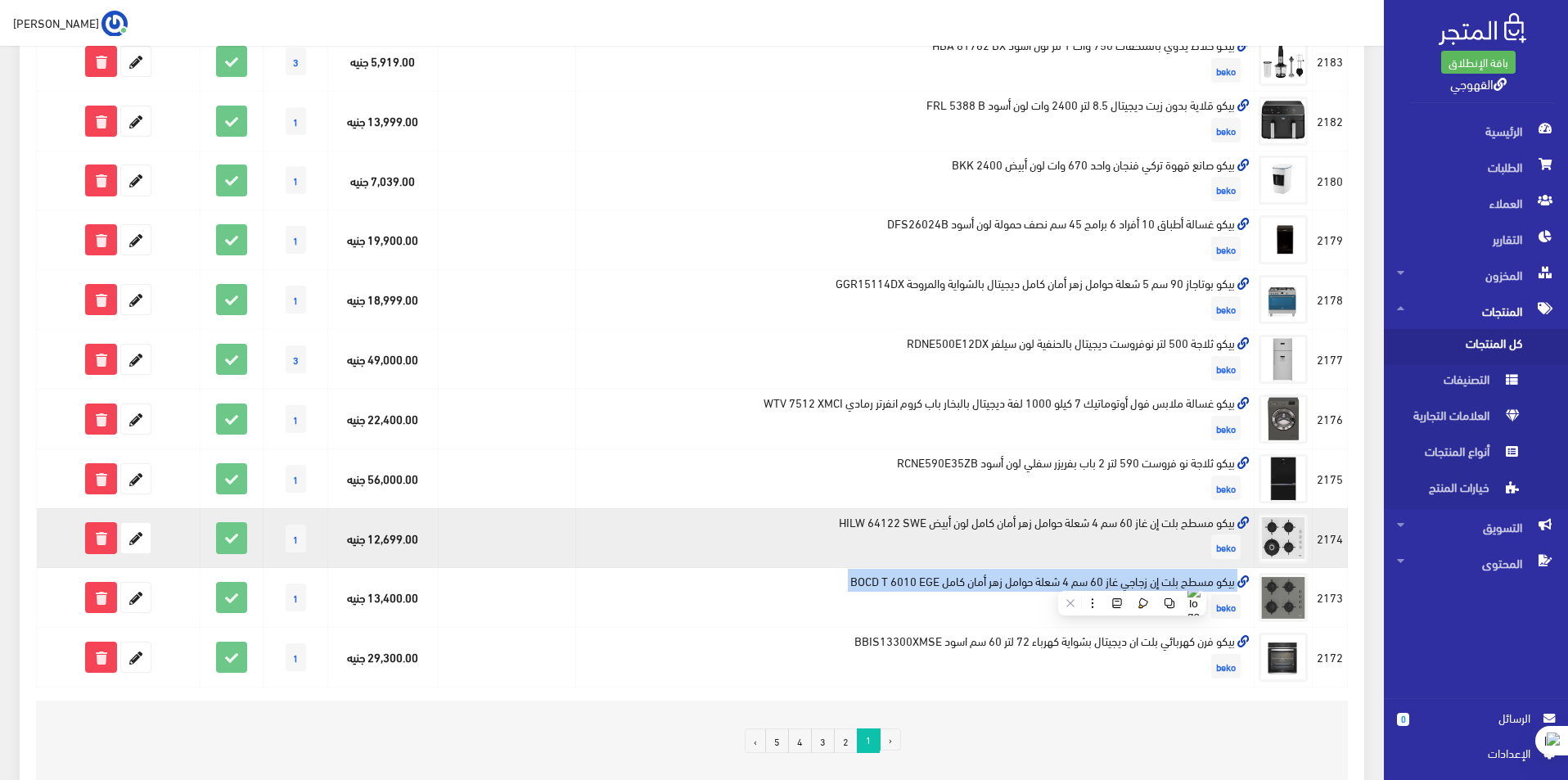
copy td "بيكو مسطح بلت إن زجاجي غاز 60 سم 4 شعلة حوامل زهر أمان كامل BOCD T 6010 EGE"
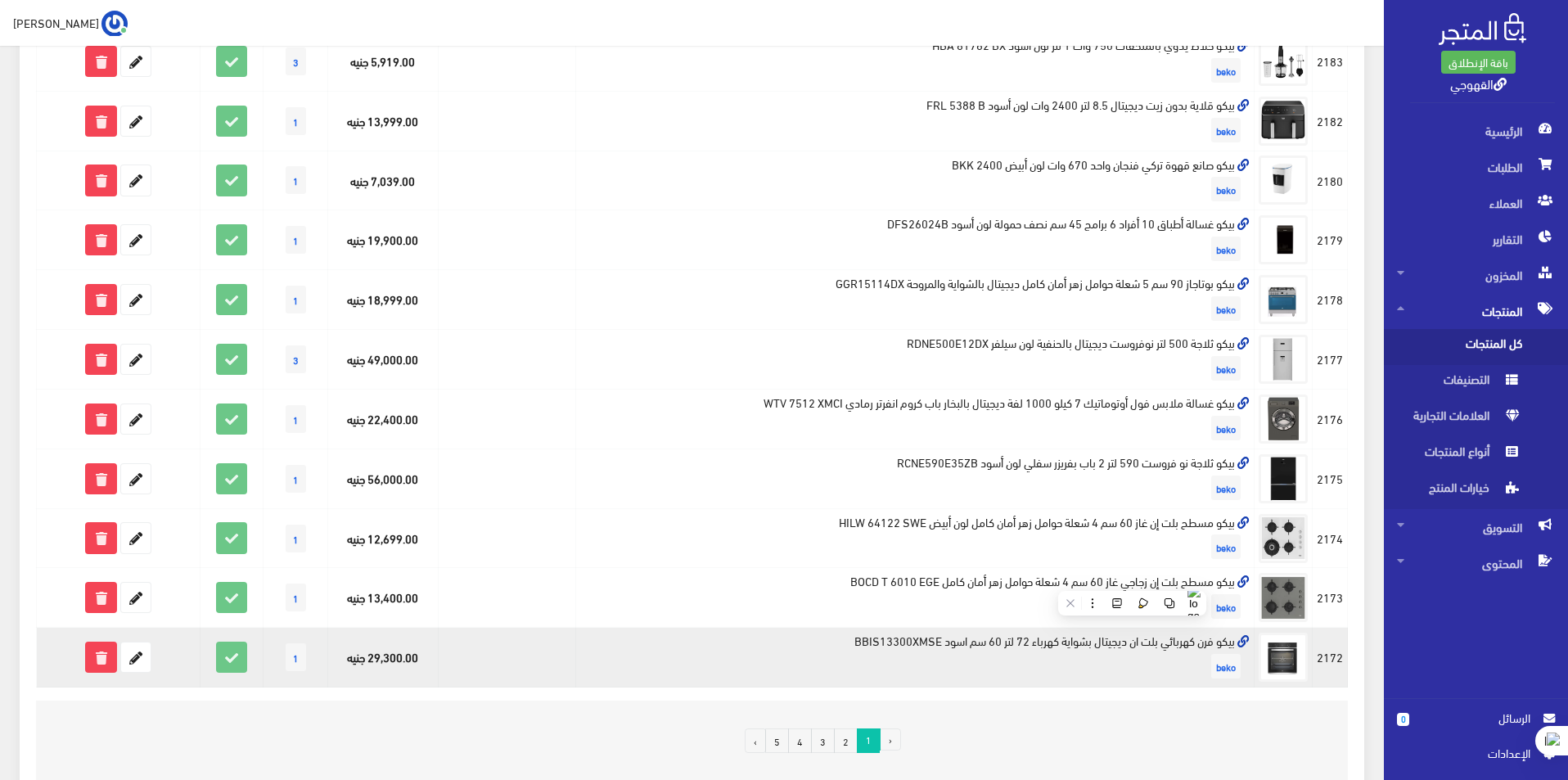
click at [1059, 638] on td "بيكو فرن كهربائي بلت ان ديجيتال بشواية كهرباء 72 لتر 60 سم اسود BBIS13300XMSE b…" at bounding box center [916, 658] width 678 height 60
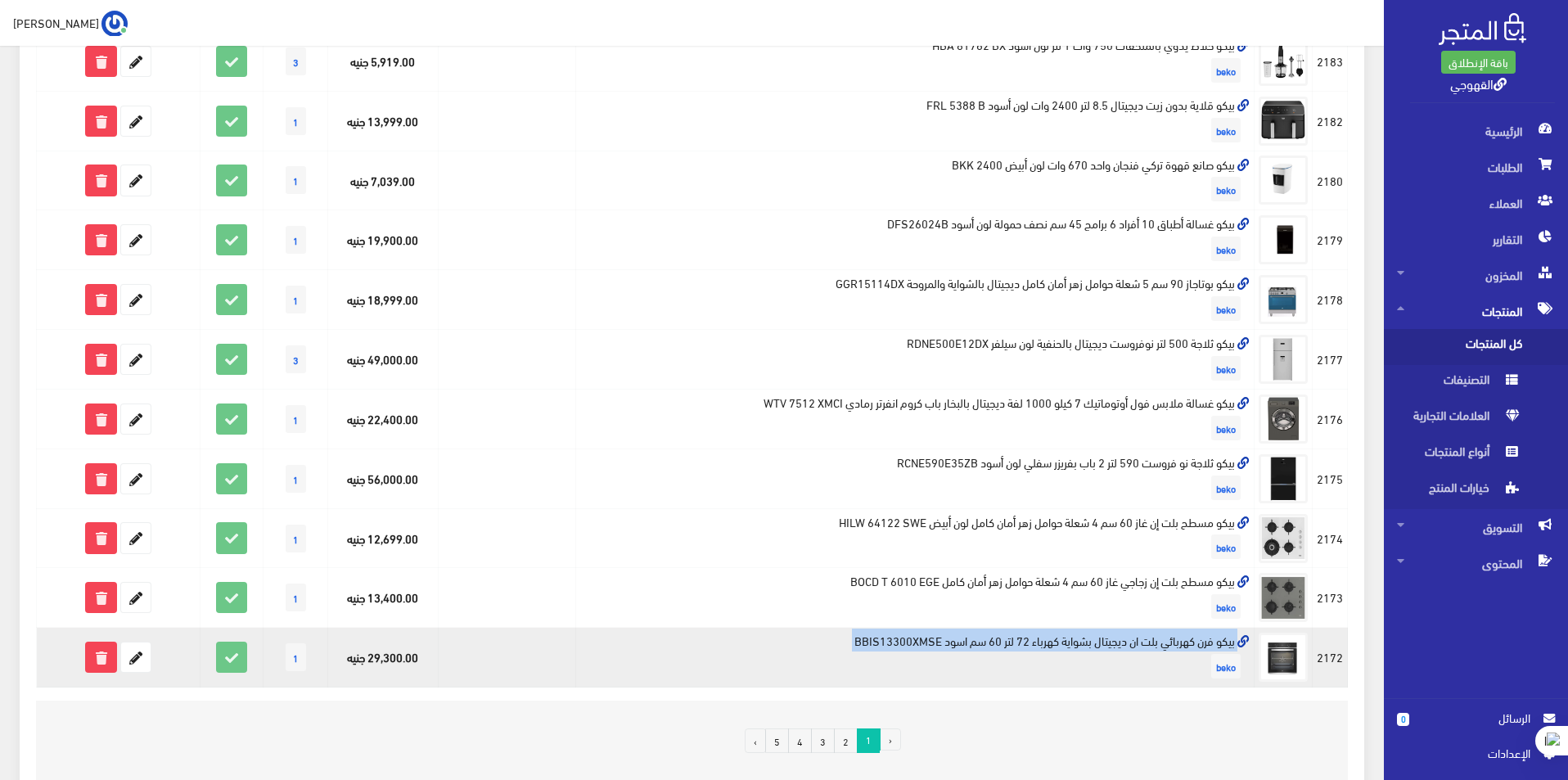
click at [1059, 638] on td "بيكو فرن كهربائي بلت ان ديجيتال بشواية كهرباء 72 لتر 60 سم اسود BBIS13300XMSE b…" at bounding box center [916, 658] width 678 height 60
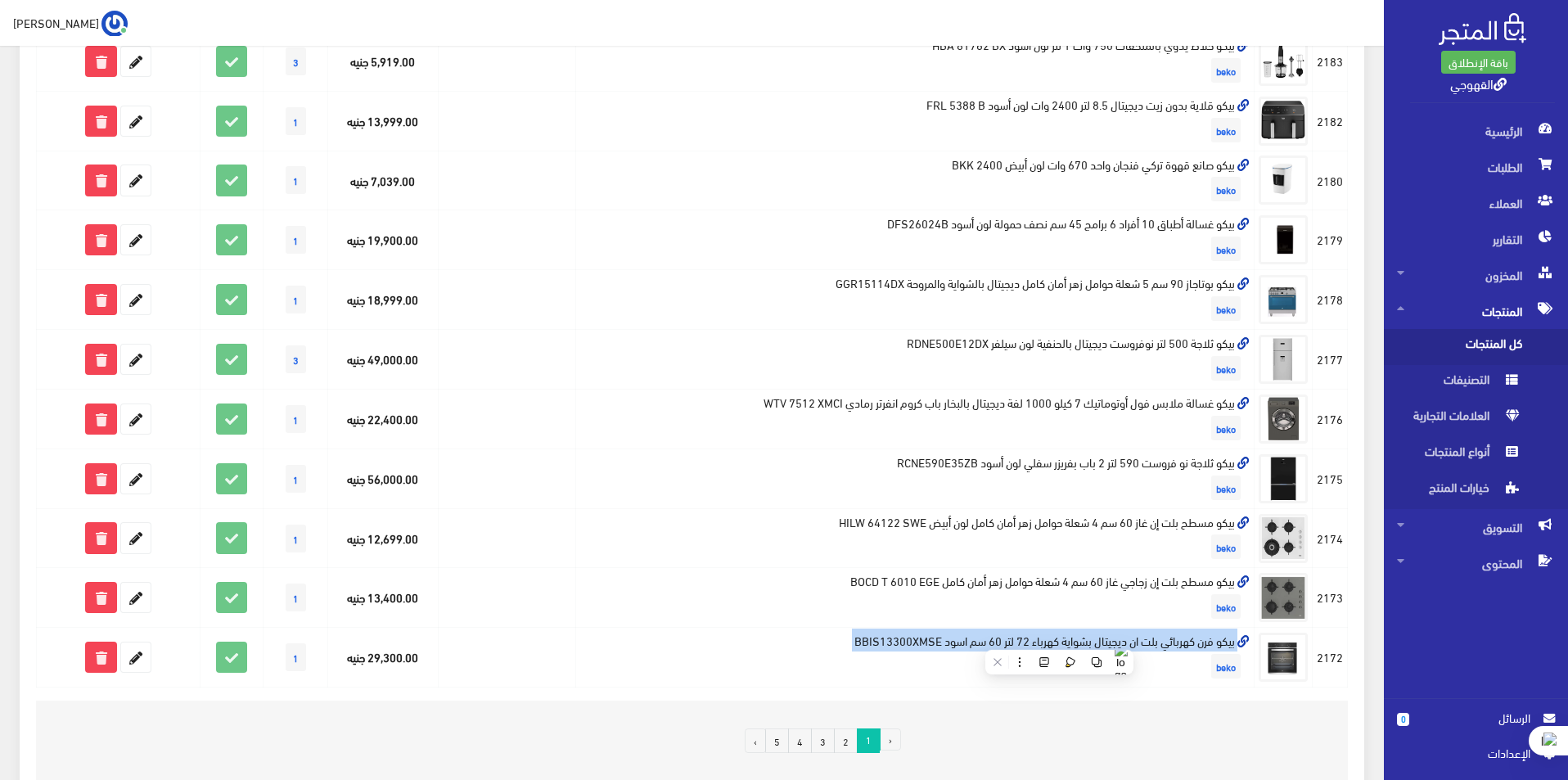
click at [843, 742] on link "2" at bounding box center [846, 741] width 24 height 25
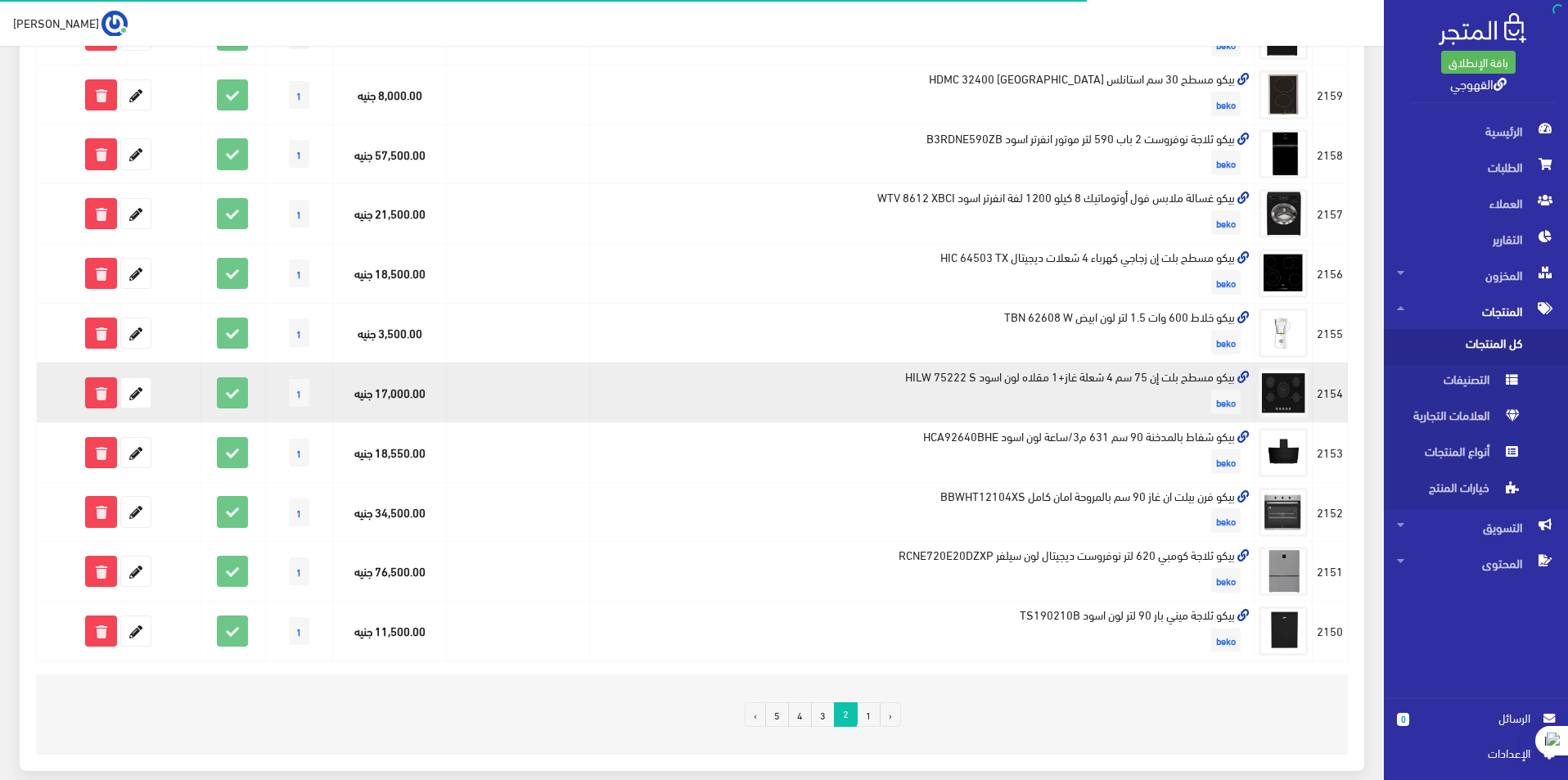
scroll to position [928, 0]
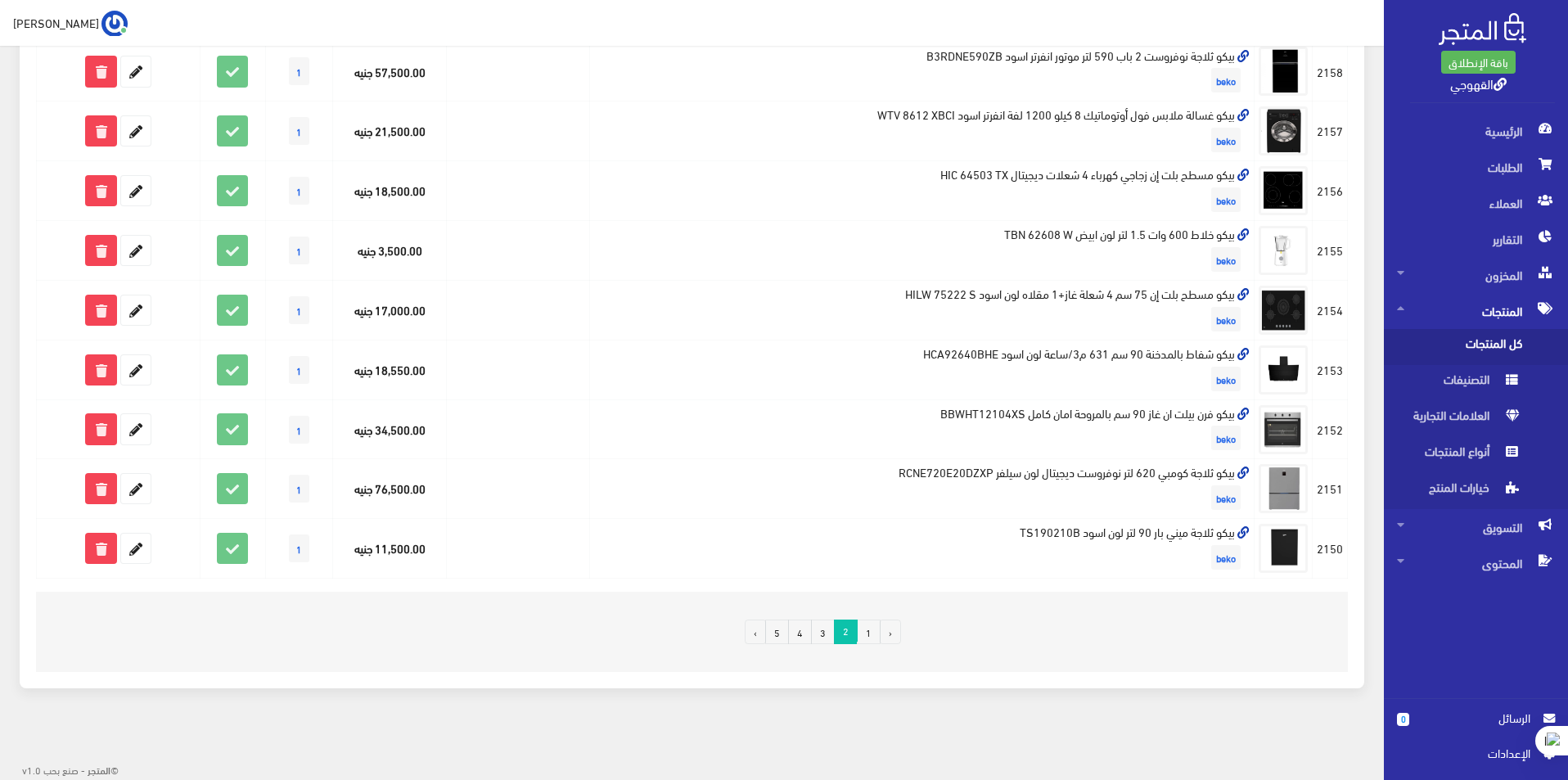
click at [863, 630] on link "1" at bounding box center [868, 632] width 24 height 25
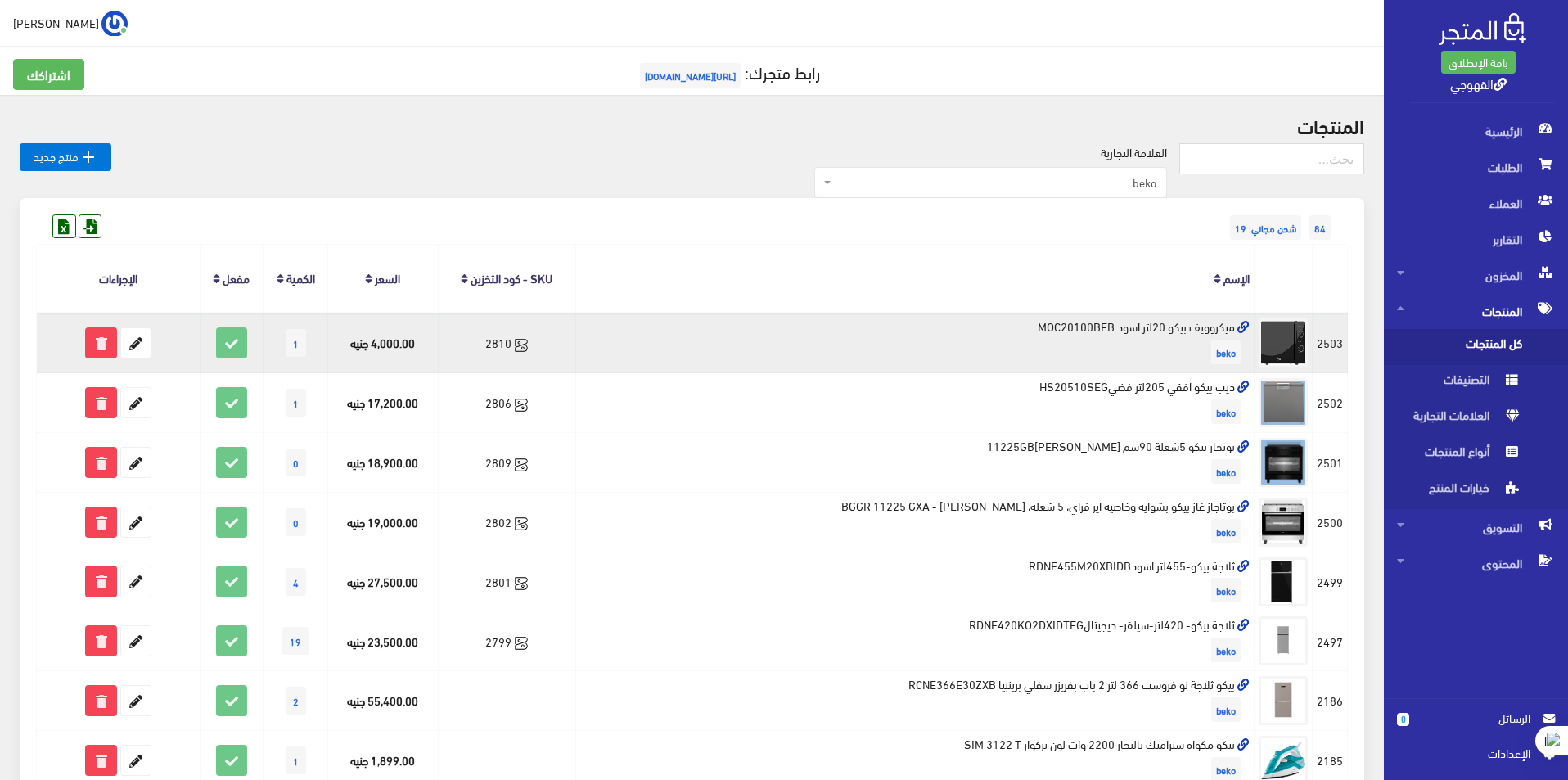
click at [1180, 330] on td "ميكروويف بيكو 20لتر اسود MOC20100BFB beko" at bounding box center [916, 342] width 678 height 60
